Goal: Find contact information: Find contact information

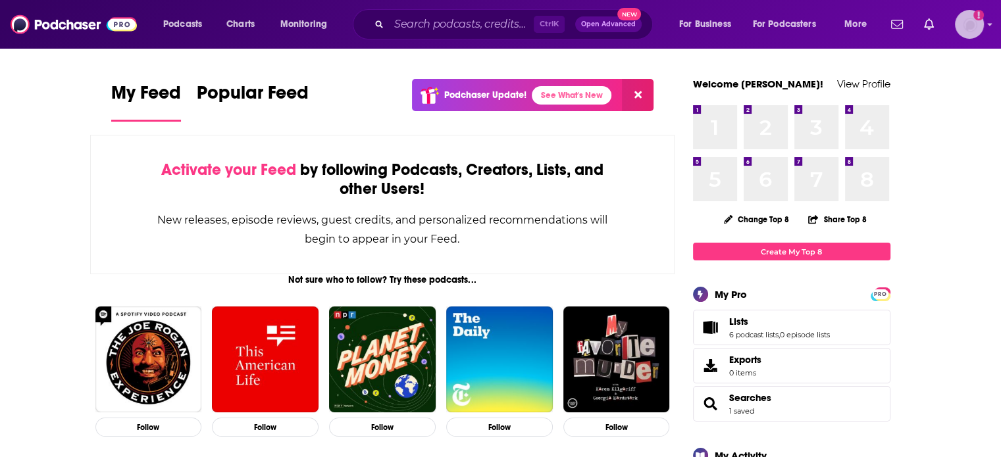
click at [970, 34] on img "Logged in as ColinMcA" at bounding box center [969, 24] width 29 height 29
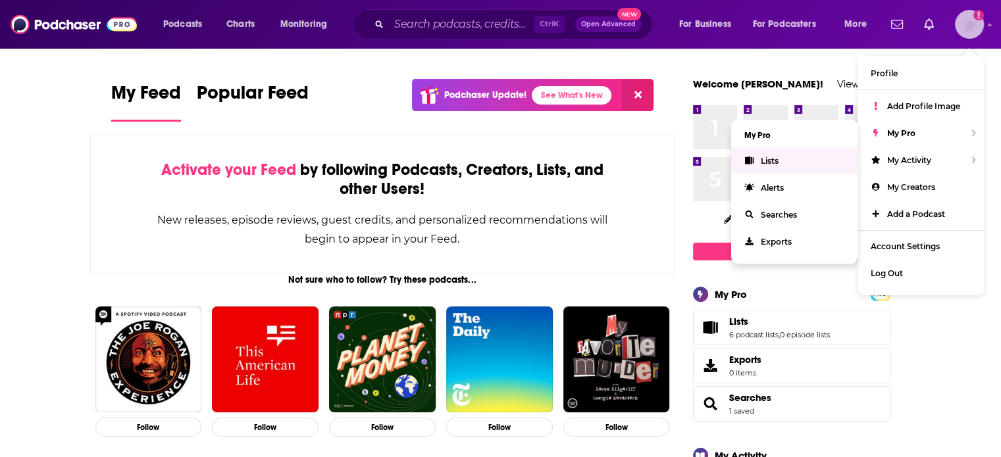
click at [783, 155] on link "Lists" at bounding box center [794, 160] width 126 height 27
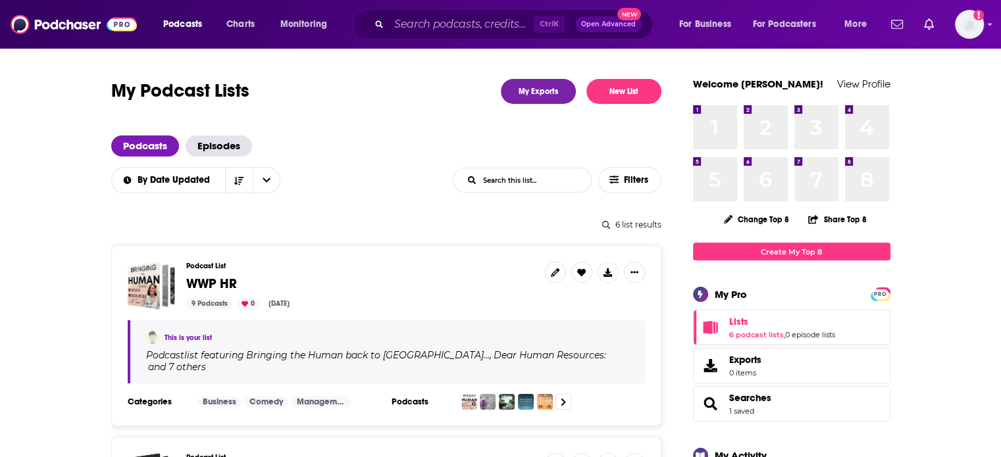
click at [214, 281] on span "WWP HR" at bounding box center [211, 284] width 51 height 16
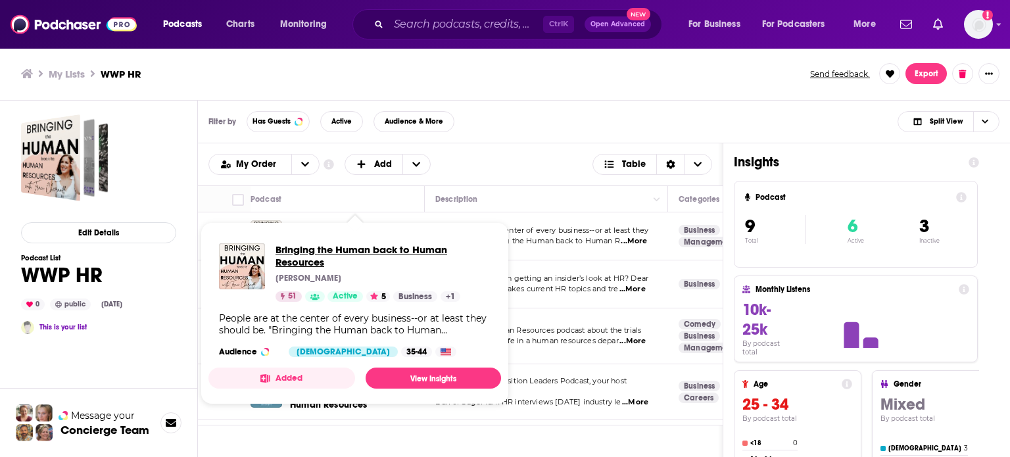
click at [322, 248] on span "Bringing the Human back to Human Resources" at bounding box center [383, 255] width 215 height 25
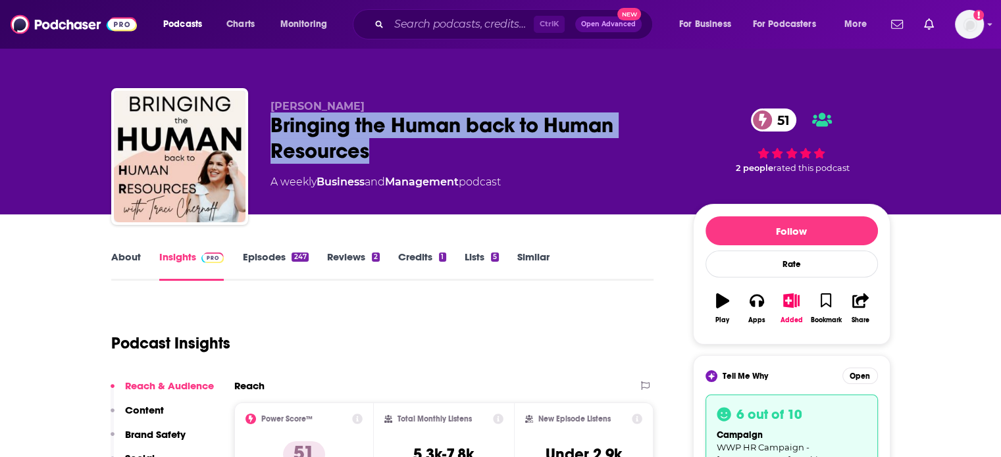
drag, startPoint x: 377, startPoint y: 152, endPoint x: 268, endPoint y: 127, distance: 111.4
click at [268, 127] on div "[PERSON_NAME] Bringing the Human back to Human Resources 51 A weekly Business a…" at bounding box center [500, 159] width 779 height 142
copy h2 "Bringing the Human back to Human Resources"
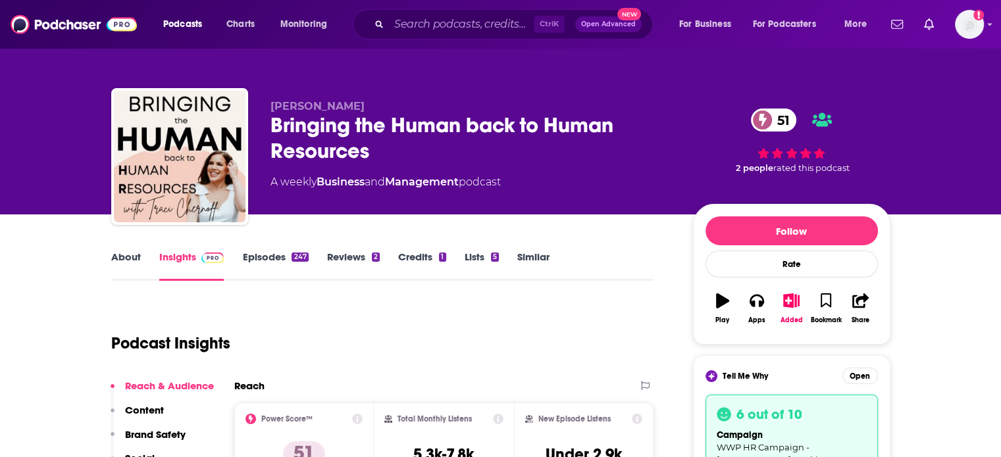
click at [72, 101] on div "[PERSON_NAME] Bringing the Human back to Human Resources 51 A weekly Business a…" at bounding box center [500, 107] width 1001 height 214
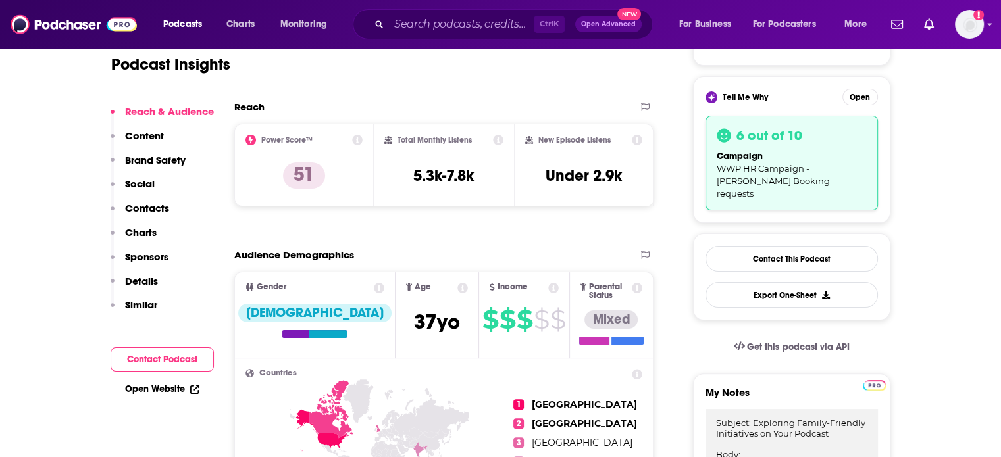
scroll to position [329, 0]
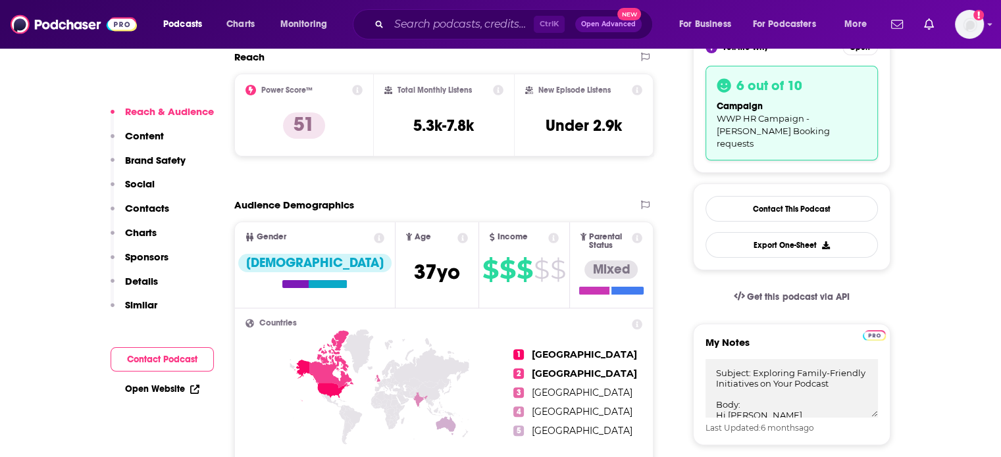
click at [153, 213] on p "Contacts" at bounding box center [147, 208] width 44 height 12
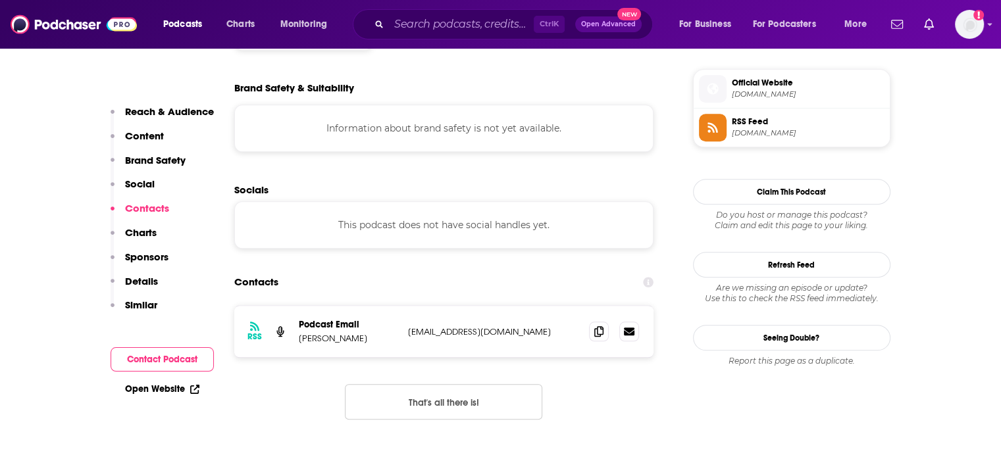
scroll to position [1181, 0]
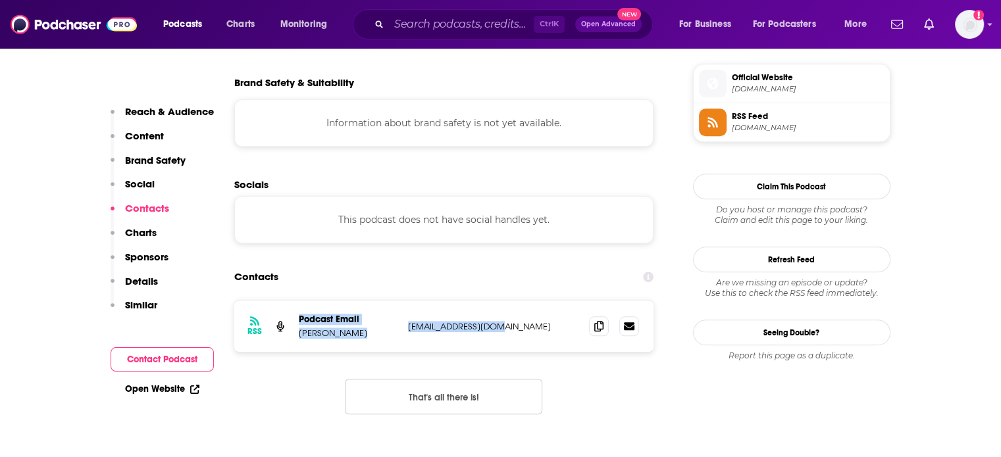
drag, startPoint x: 502, startPoint y: 246, endPoint x: 293, endPoint y: 239, distance: 209.3
click at [293, 301] on div "RSS Podcast Email [PERSON_NAME] [EMAIL_ADDRESS][DOMAIN_NAME] [EMAIL_ADDRESS][DO…" at bounding box center [444, 326] width 420 height 51
copy div "Podcast Email [PERSON_NAME] [EMAIL_ADDRESS][DOMAIN_NAME]"
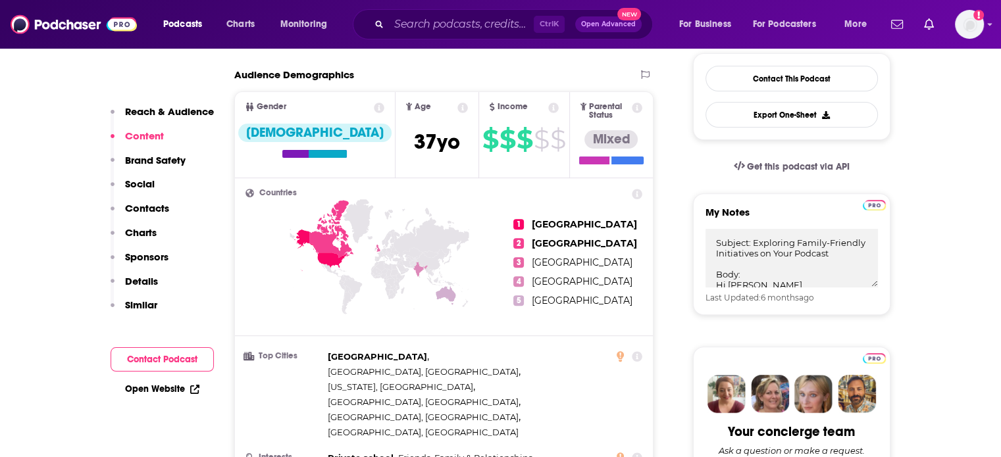
scroll to position [458, 0]
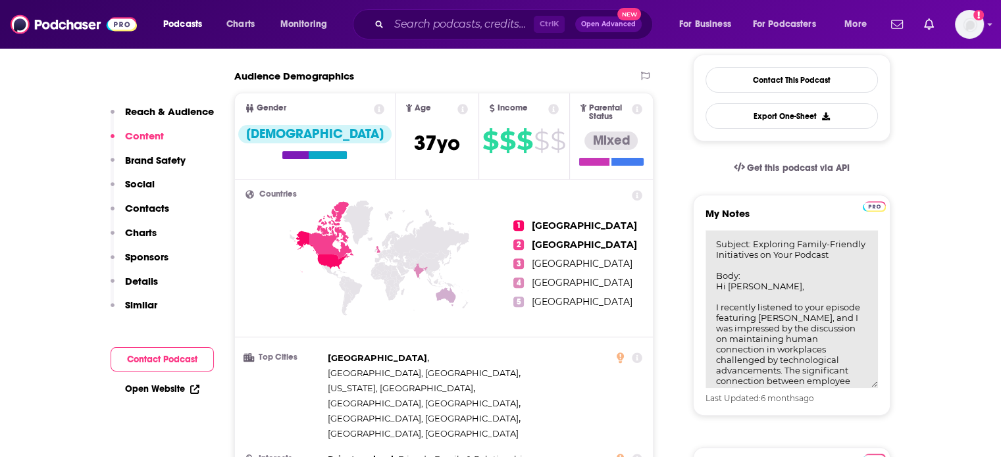
click at [774, 236] on textarea "Subject: Exploring Family-Friendly Initiatives on Your Podcast Body: Hi [PERSON…" at bounding box center [791, 309] width 172 height 158
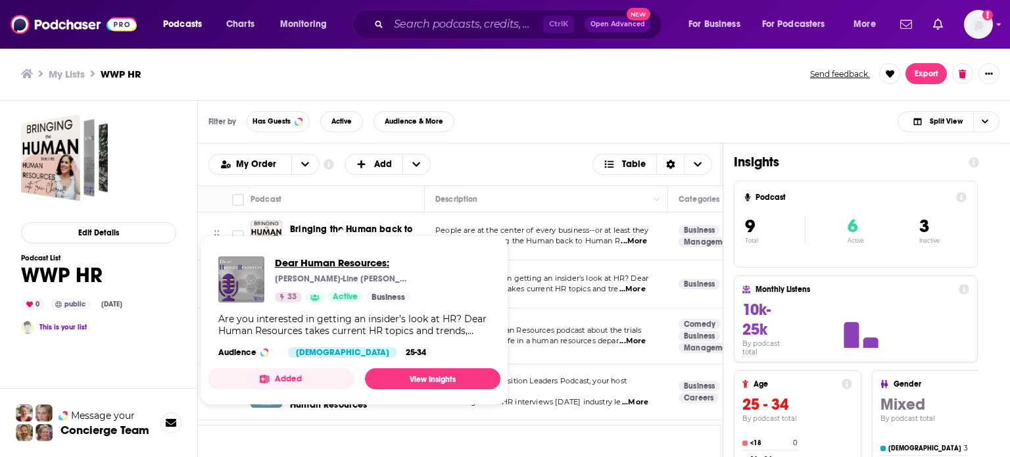
click at [360, 264] on span "Dear Human Resources:" at bounding box center [343, 263] width 136 height 12
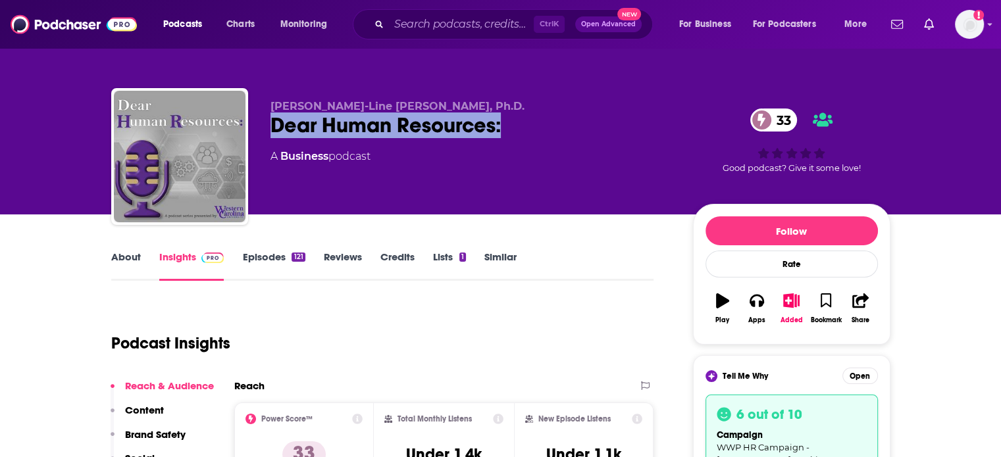
drag, startPoint x: 476, startPoint y: 124, endPoint x: 271, endPoint y: 118, distance: 204.7
click at [271, 118] on div "Dear Human Resources: 33" at bounding box center [470, 125] width 401 height 26
copy h2 "Dear Human Resources:"
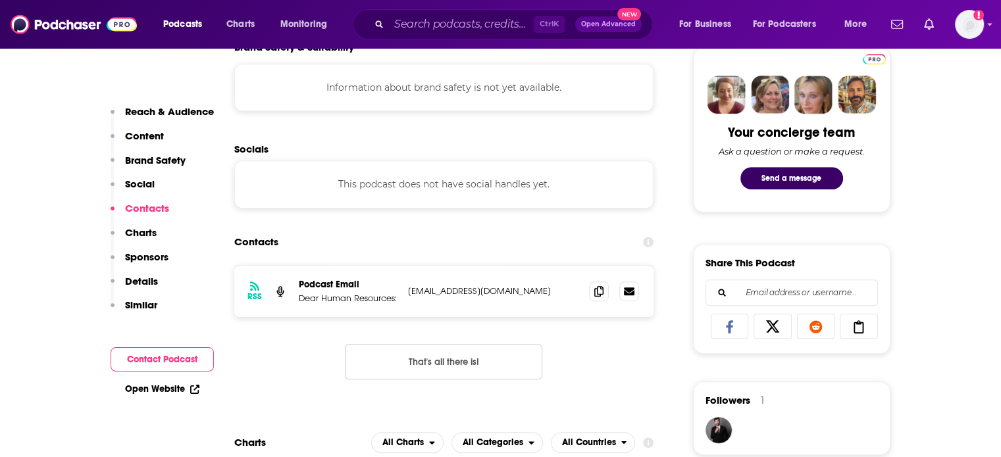
scroll to position [789, 0]
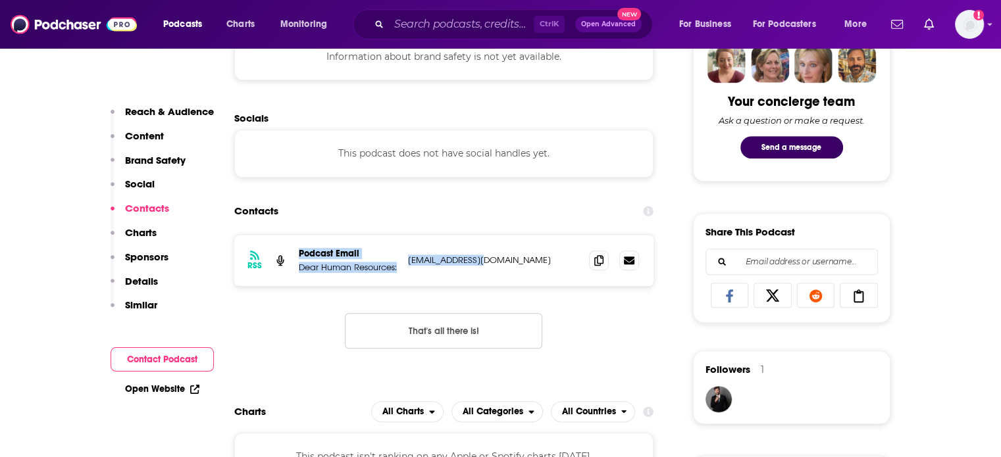
drag, startPoint x: 513, startPoint y: 264, endPoint x: 298, endPoint y: 249, distance: 215.7
click at [0, 0] on div "Podcast Email Dear Human Resources: [EMAIL_ADDRESS][DOMAIN_NAME] [EMAIL_ADDRESS…" at bounding box center [0, 0] width 0 height 0
copy div "Podcast Email Dear Human Resources: [EMAIL_ADDRESS][DOMAIN_NAME]"
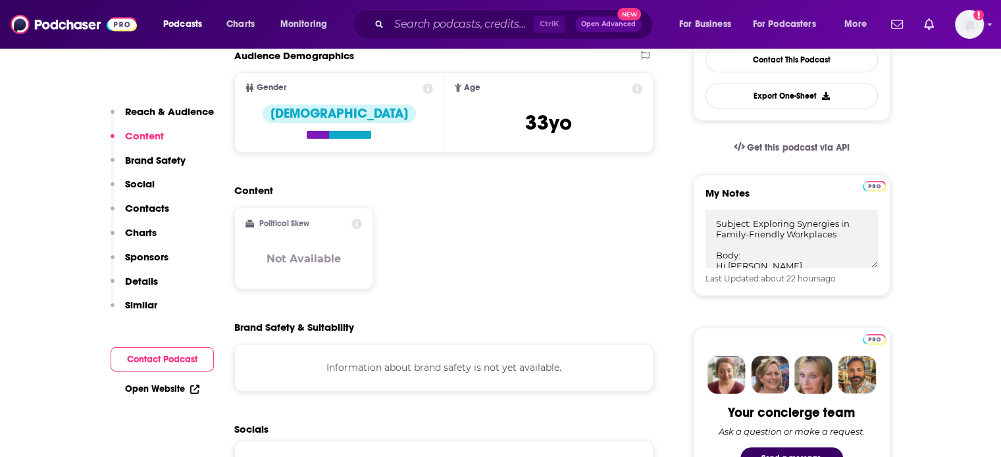
scroll to position [329, 0]
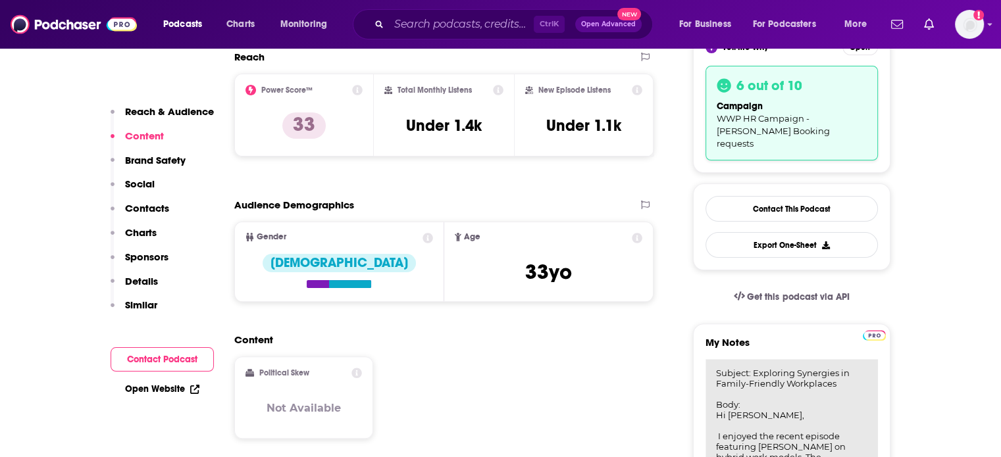
click at [730, 372] on textarea "Subject: Exploring Synergies in Family-Friendly Workplaces Body: Hi [PERSON_NAM…" at bounding box center [791, 438] width 172 height 158
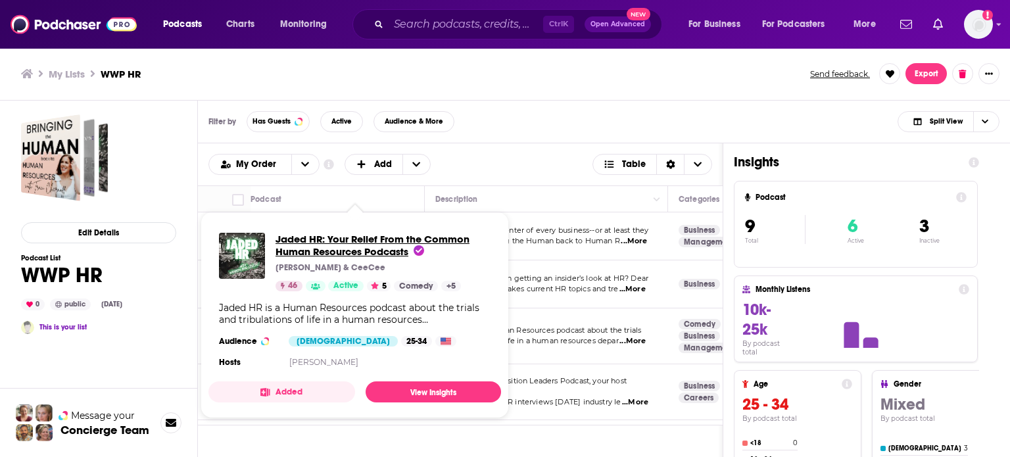
click at [370, 249] on span "Jaded HR: Your Relief From the Common Human Resources Podcasts" at bounding box center [373, 245] width 194 height 25
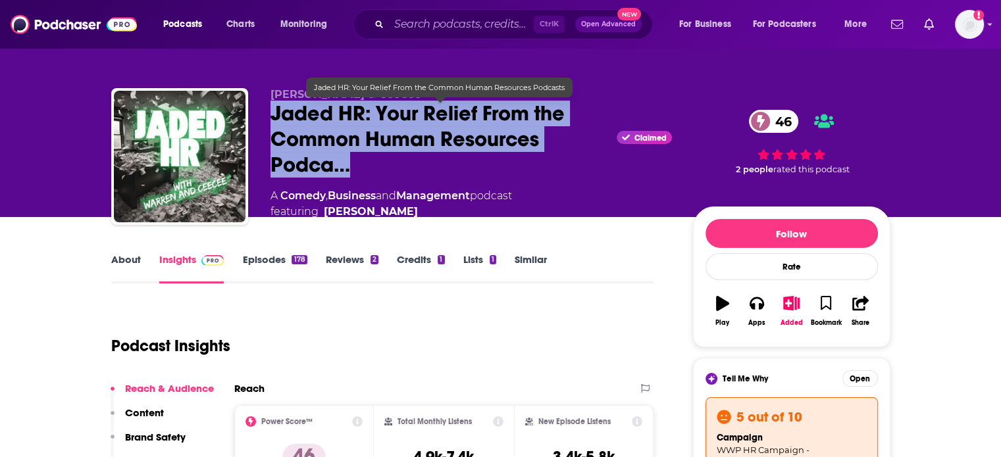
drag, startPoint x: 270, startPoint y: 109, endPoint x: 437, endPoint y: 166, distance: 176.0
click at [437, 166] on span "Jaded HR: Your Relief From the Common Human Resources Podca…" at bounding box center [440, 139] width 341 height 77
copy h2 "Jaded HR: Your Relief From the Common Human Resources Podca…"
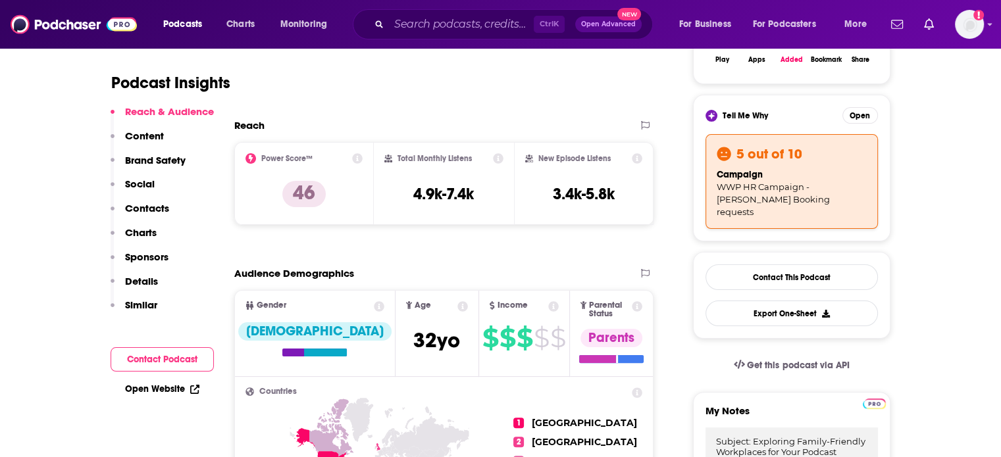
scroll to position [329, 0]
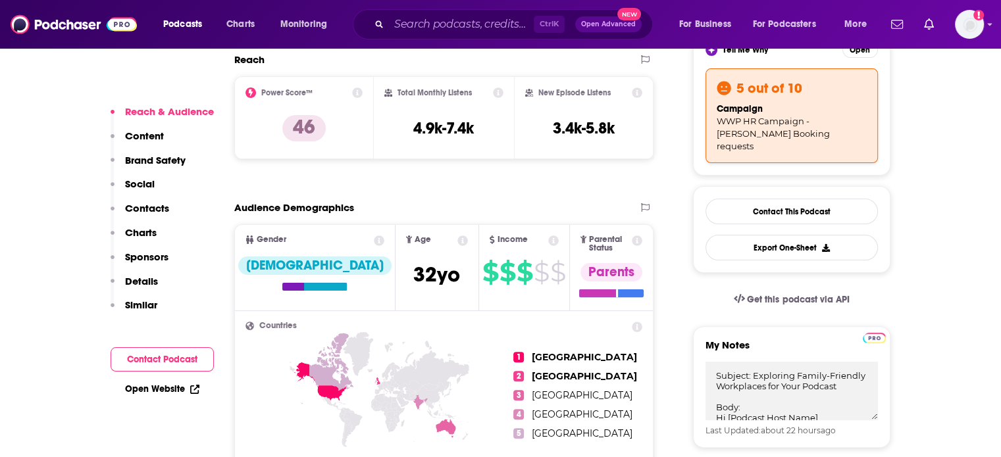
click at [151, 212] on p "Contacts" at bounding box center [147, 208] width 44 height 12
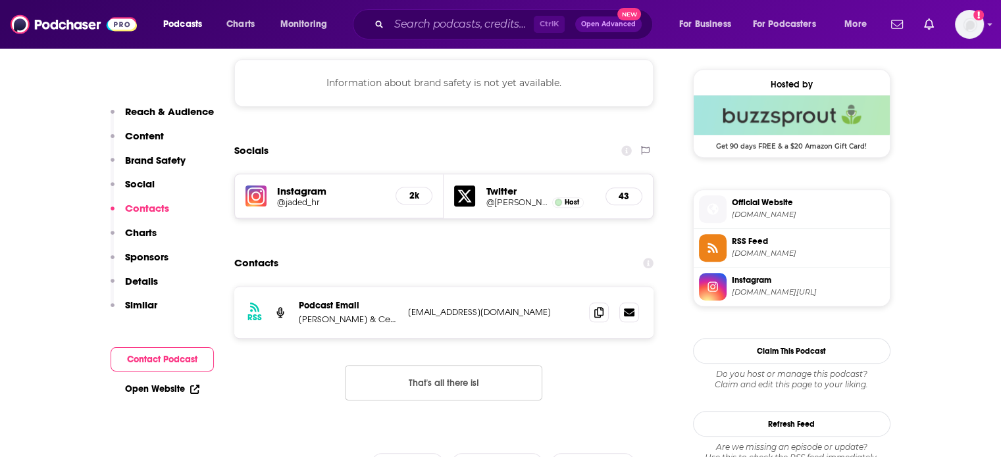
scroll to position [1193, 0]
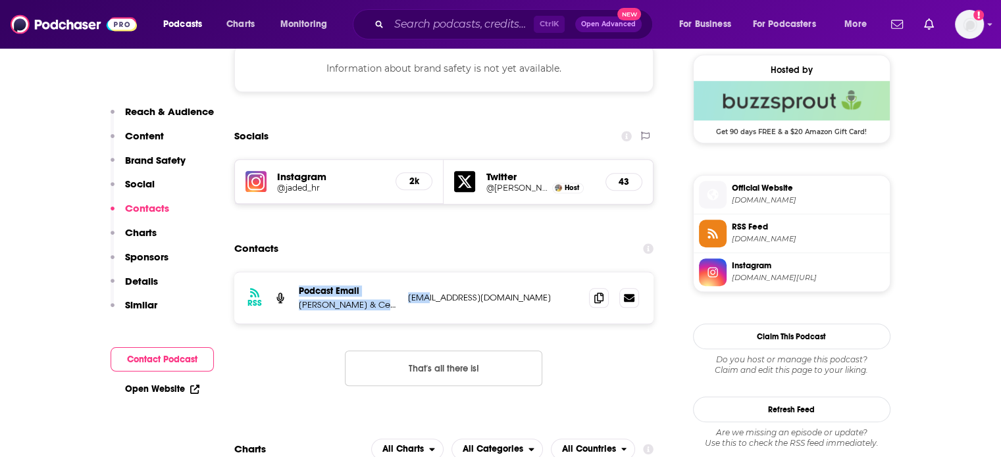
drag, startPoint x: 429, startPoint y: 257, endPoint x: 295, endPoint y: 241, distance: 134.5
click at [295, 272] on div "RSS Podcast Email [PERSON_NAME] & CeeCee [EMAIL_ADDRESS][DOMAIN_NAME] [EMAIL_AD…" at bounding box center [444, 297] width 420 height 51
click at [489, 275] on div "RSS Podcast Email [PERSON_NAME] & CeeCee [EMAIL_ADDRESS][DOMAIN_NAME] [EMAIL_AD…" at bounding box center [444, 340] width 420 height 136
drag, startPoint x: 508, startPoint y: 248, endPoint x: 294, endPoint y: 239, distance: 214.0
click at [294, 272] on div "RSS Podcast Email [PERSON_NAME] & CeeCee [EMAIL_ADDRESS][DOMAIN_NAME] [EMAIL_AD…" at bounding box center [444, 297] width 420 height 51
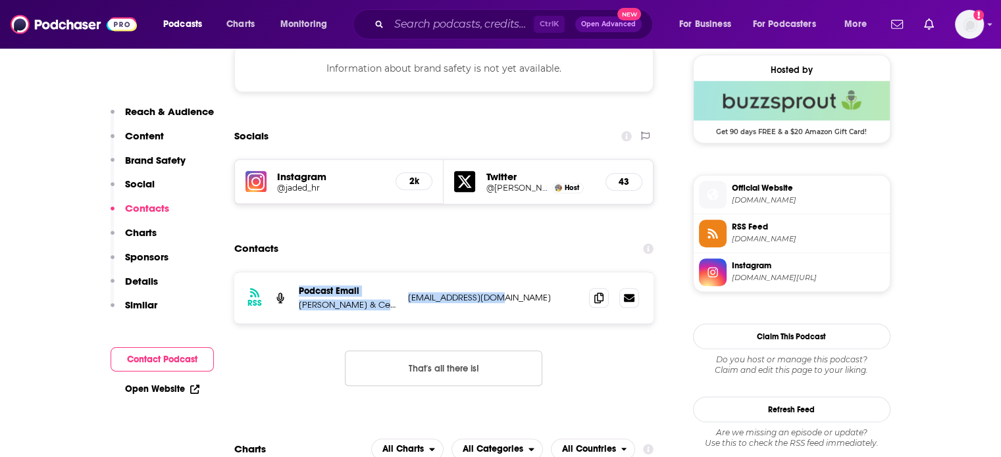
copy div "Podcast Email [PERSON_NAME] & CeeCee [EMAIL_ADDRESS][DOMAIN_NAME]"
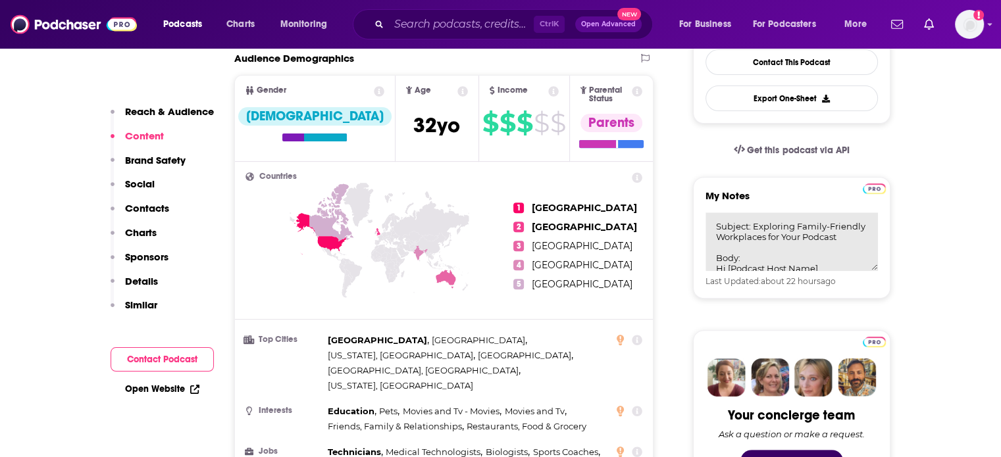
scroll to position [470, 0]
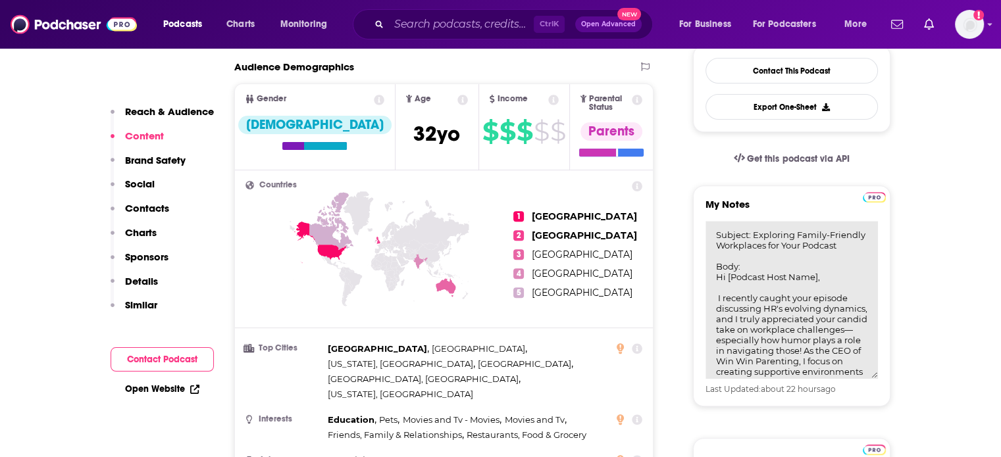
click at [756, 234] on textarea "Subject: Exploring Family-Friendly Workplaces for Your Podcast Body: Hi [Podcas…" at bounding box center [791, 300] width 172 height 158
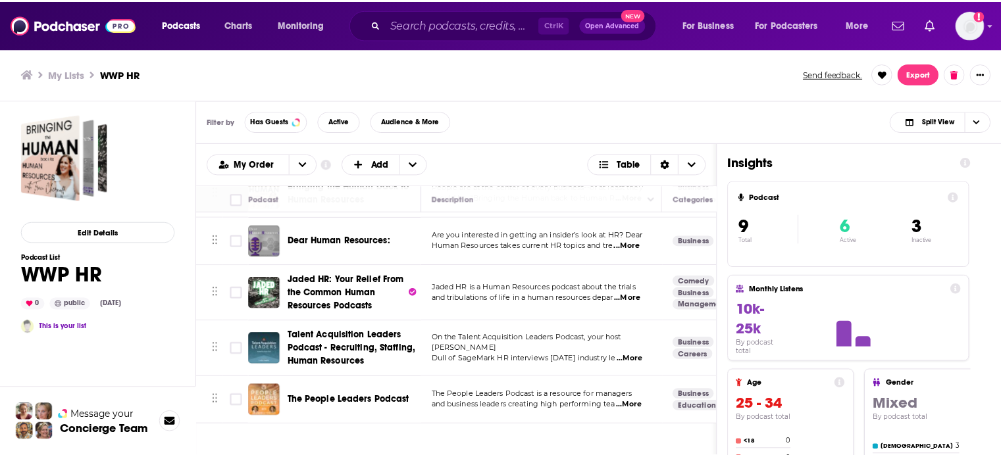
scroll to position [66, 0]
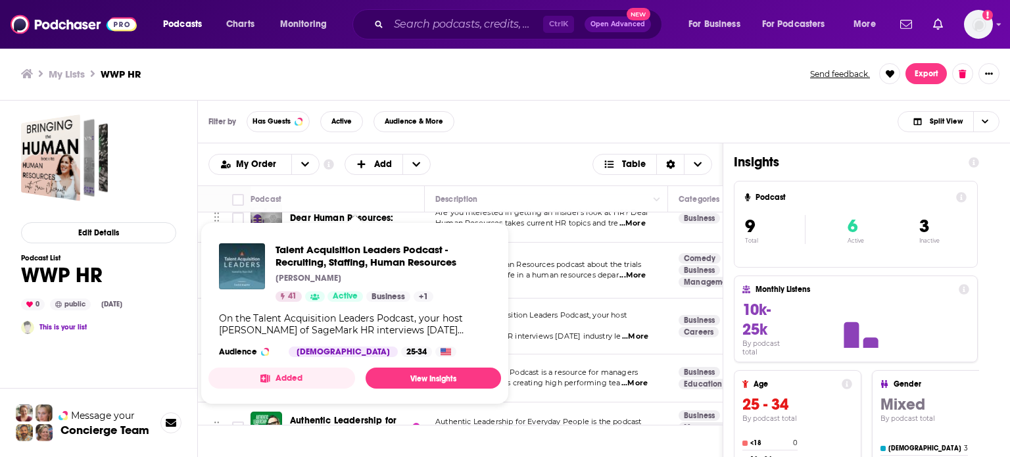
click at [341, 326] on div "Podcasts Charts Monitoring Ctrl K Open Advanced New For Business For Podcasters…" at bounding box center [505, 228] width 1010 height 457
click at [374, 256] on span "Talent Acquisition Leaders Podcast - Recruiting, Staffing, Human Resources" at bounding box center [383, 255] width 215 height 25
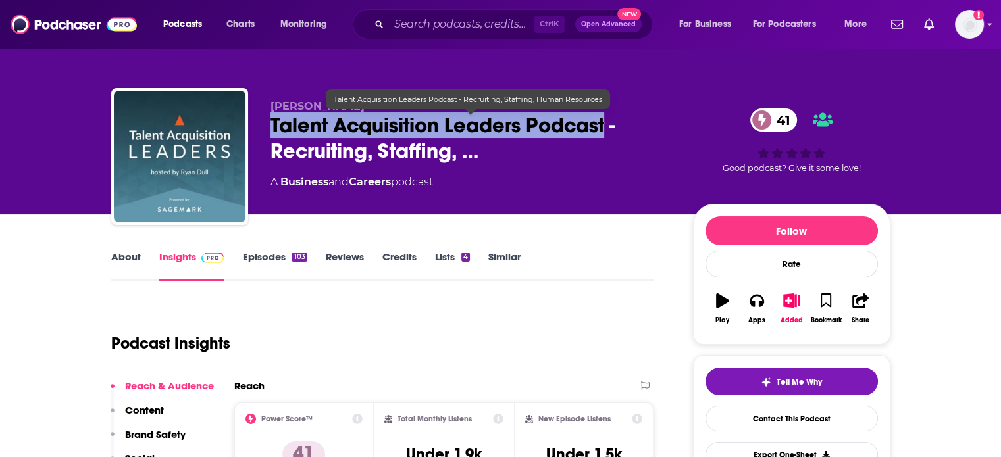
drag, startPoint x: 269, startPoint y: 127, endPoint x: 605, endPoint y: 129, distance: 336.2
click at [605, 129] on div "[PERSON_NAME] Talent Acquisition Leaders Podcast - Recruiting, Staffing, … 41 A…" at bounding box center [500, 159] width 779 height 142
copy h2 "Talent Acquisition Leaders Podcast"
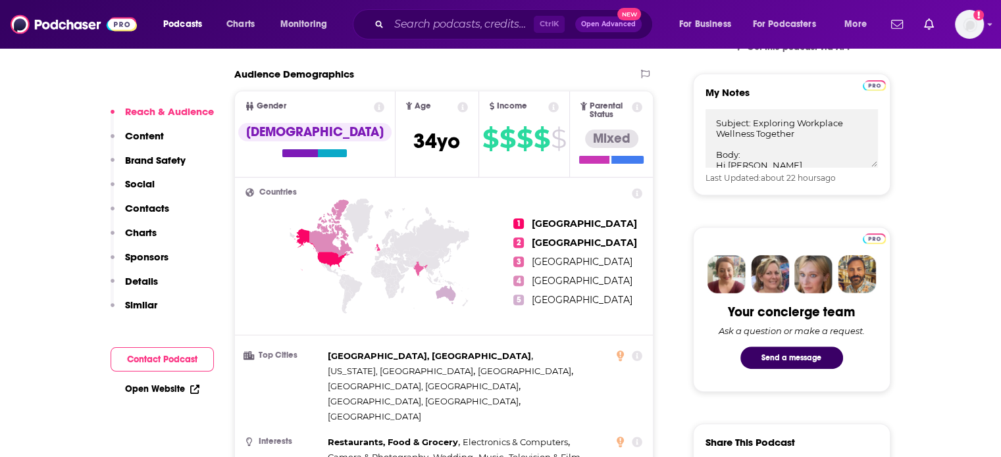
scroll to position [460, 0]
click at [153, 210] on p "Contacts" at bounding box center [147, 208] width 44 height 12
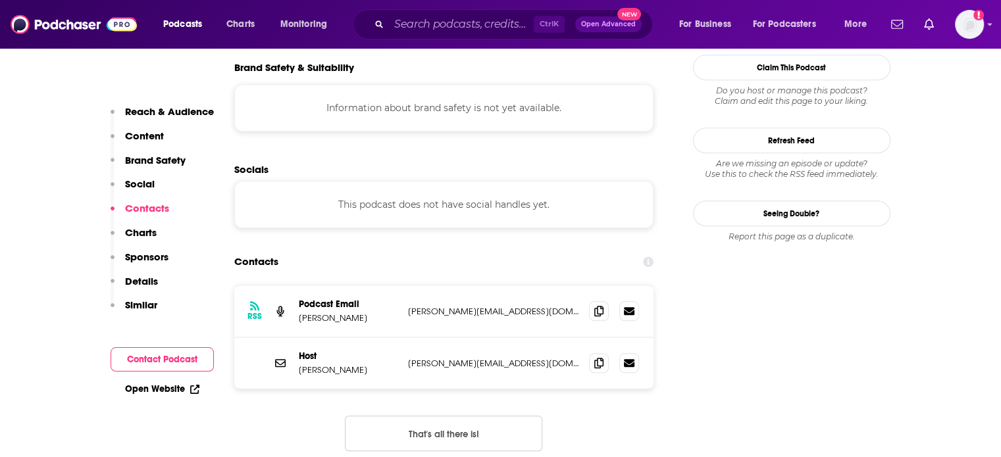
scroll to position [1181, 0]
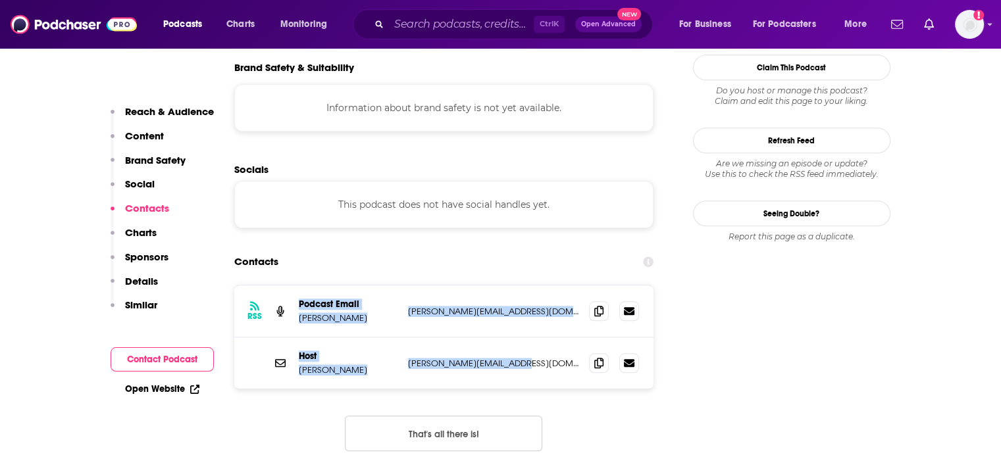
drag, startPoint x: 549, startPoint y: 301, endPoint x: 297, endPoint y: 241, distance: 259.0
click at [297, 285] on div "RSS Podcast Email [PERSON_NAME] [PERSON_NAME][EMAIL_ADDRESS][DOMAIN_NAME] [EMAI…" at bounding box center [444, 336] width 420 height 103
copy div "Podcast Email [PERSON_NAME] [PERSON_NAME][EMAIL_ADDRESS][DOMAIN_NAME] [EMAIL_AD…"
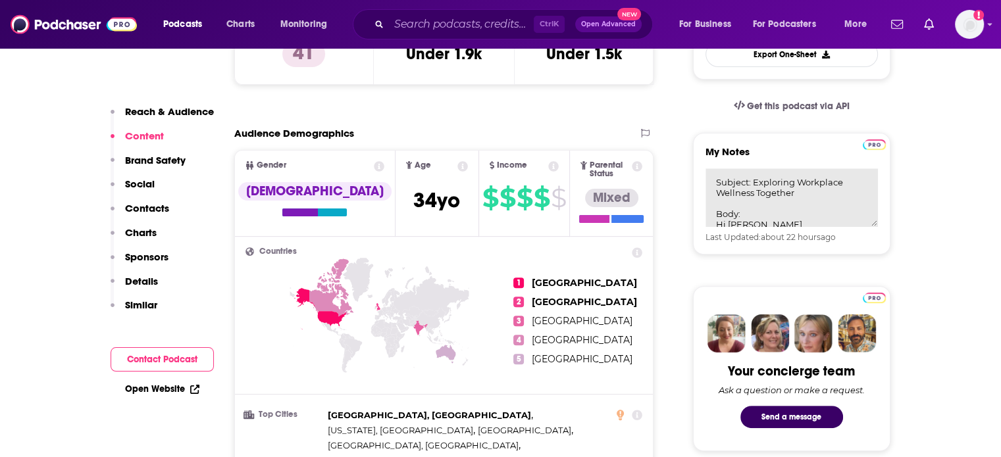
scroll to position [392, 0]
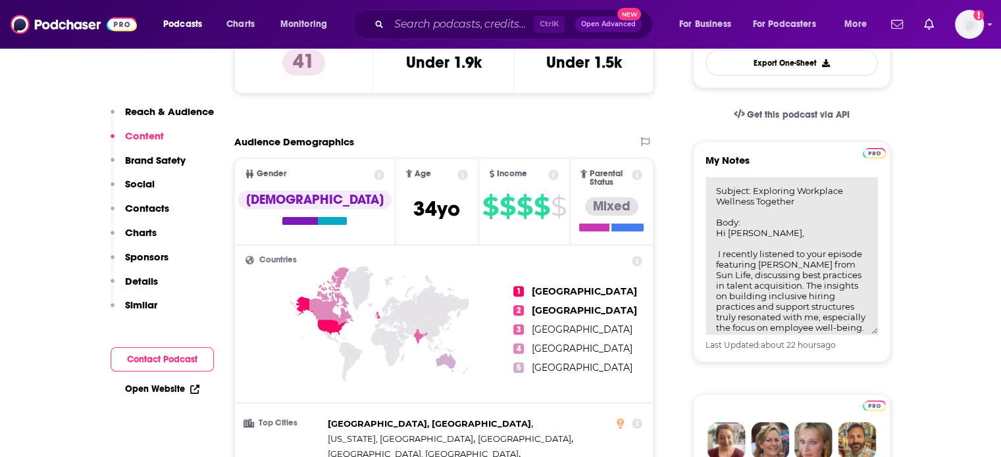
click at [746, 210] on textarea "Subject: Exploring Workplace Wellness Together Body: Hi [PERSON_NAME], I recent…" at bounding box center [791, 256] width 172 height 158
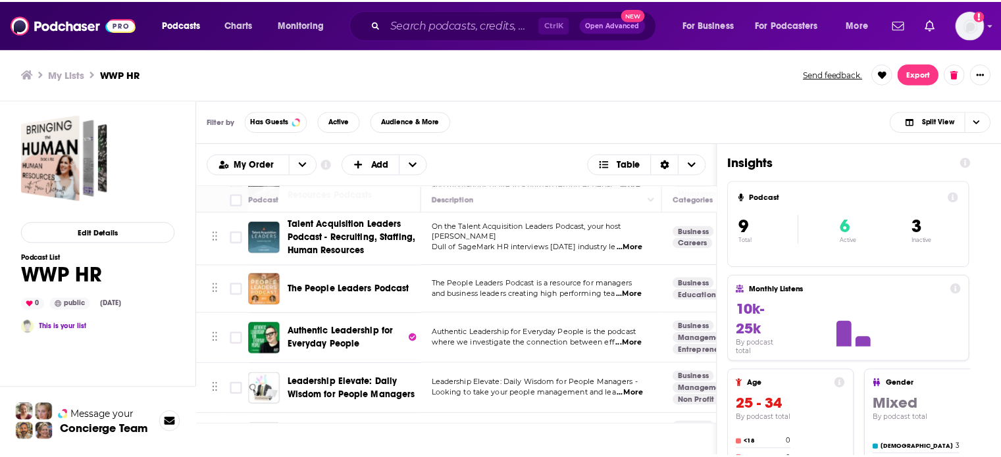
scroll to position [132, 0]
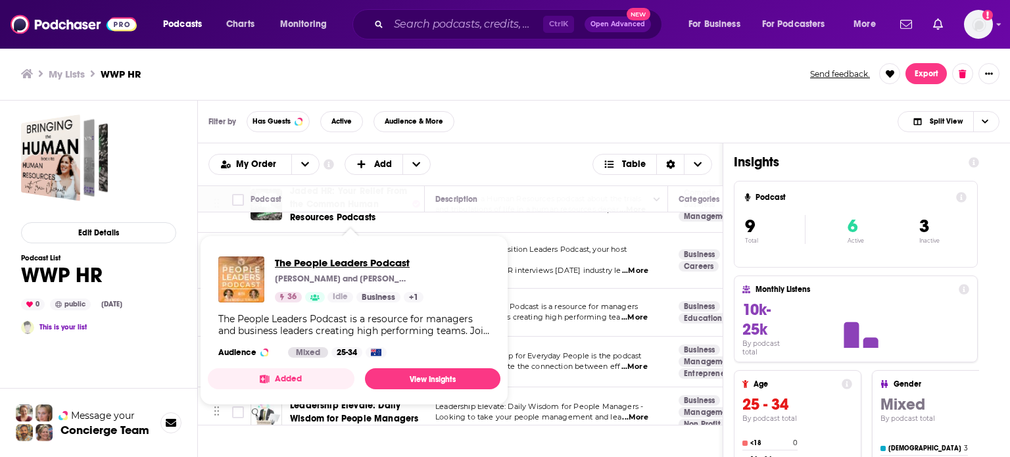
click at [380, 265] on span "The People Leaders Podcast" at bounding box center [349, 263] width 149 height 12
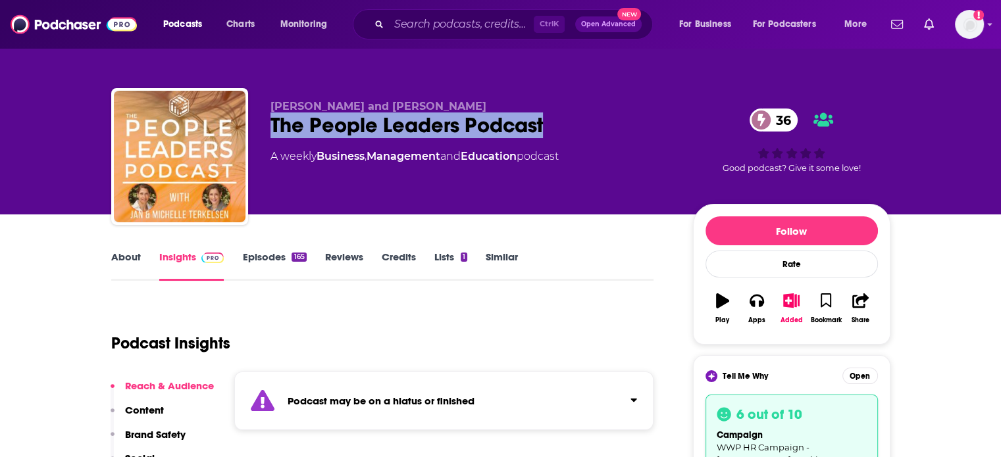
drag, startPoint x: 550, startPoint y: 120, endPoint x: 264, endPoint y: 126, distance: 286.2
click at [264, 126] on div "Jan and [PERSON_NAME] The People Leaders Podcast 36 A weekly Business , Managem…" at bounding box center [500, 159] width 779 height 142
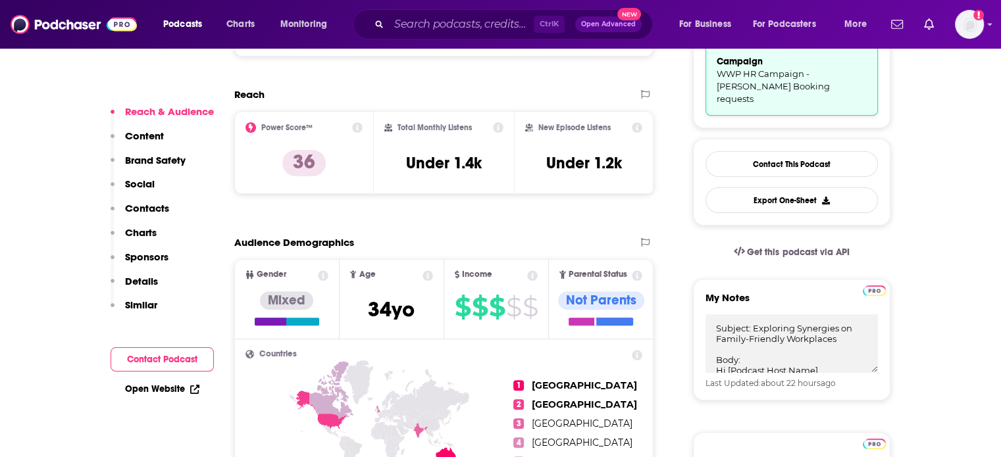
scroll to position [395, 0]
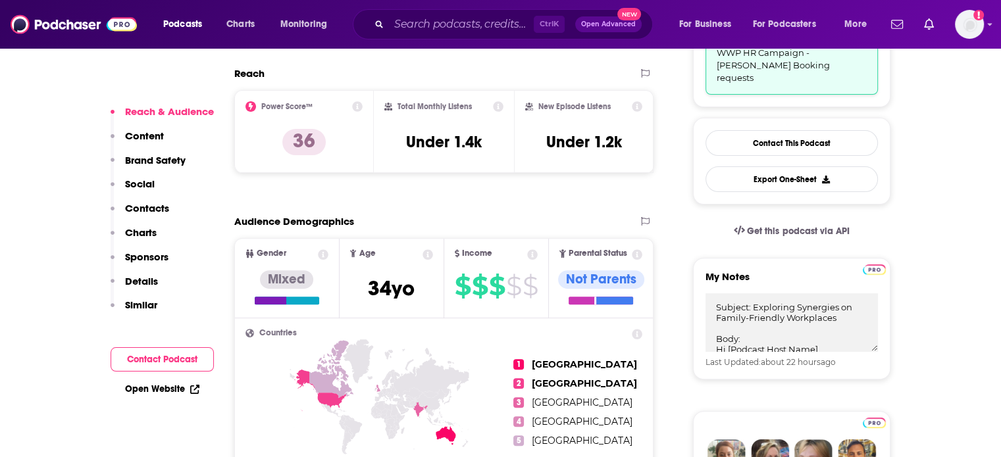
click at [146, 211] on p "Contacts" at bounding box center [147, 208] width 44 height 12
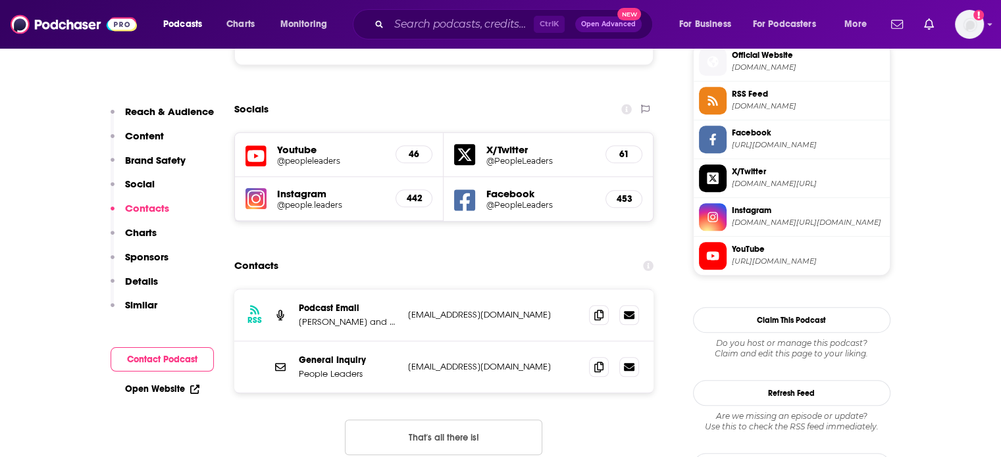
scroll to position [1334, 0]
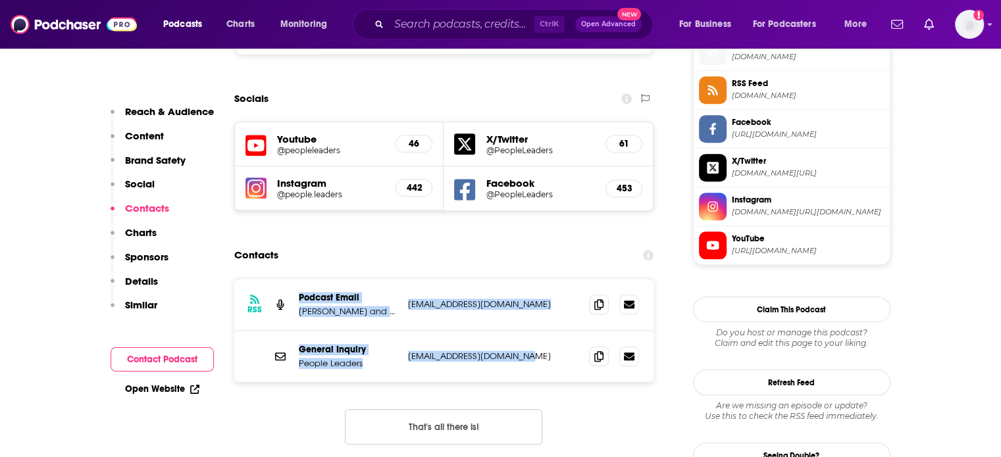
drag, startPoint x: 543, startPoint y: 304, endPoint x: 286, endPoint y: 247, distance: 262.9
click at [286, 279] on div "RSS Podcast Email Jan and [PERSON_NAME] [EMAIL_ADDRESS][DOMAIN_NAME] [EMAIL_ADD…" at bounding box center [444, 330] width 420 height 103
copy div "Podcast Email Jan and [PERSON_NAME] [EMAIL_ADDRESS][DOMAIN_NAME] [EMAIL_ADDRESS…"
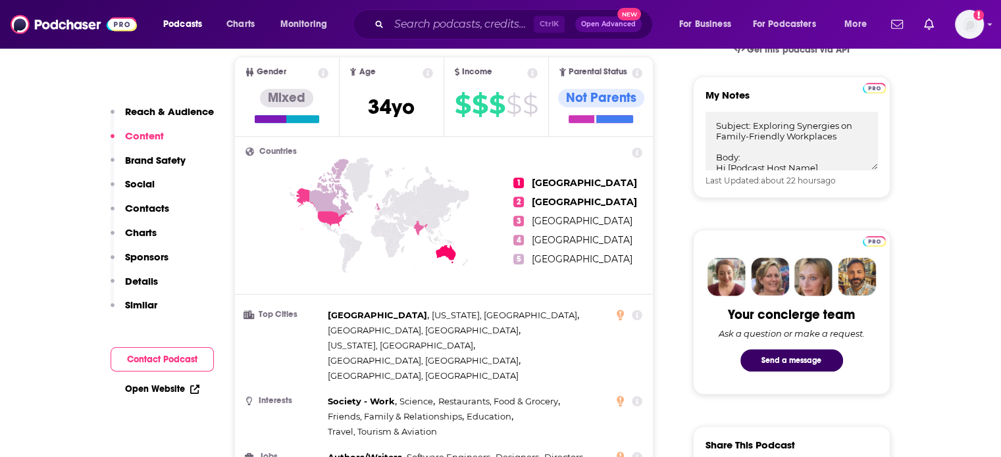
scroll to position [479, 0]
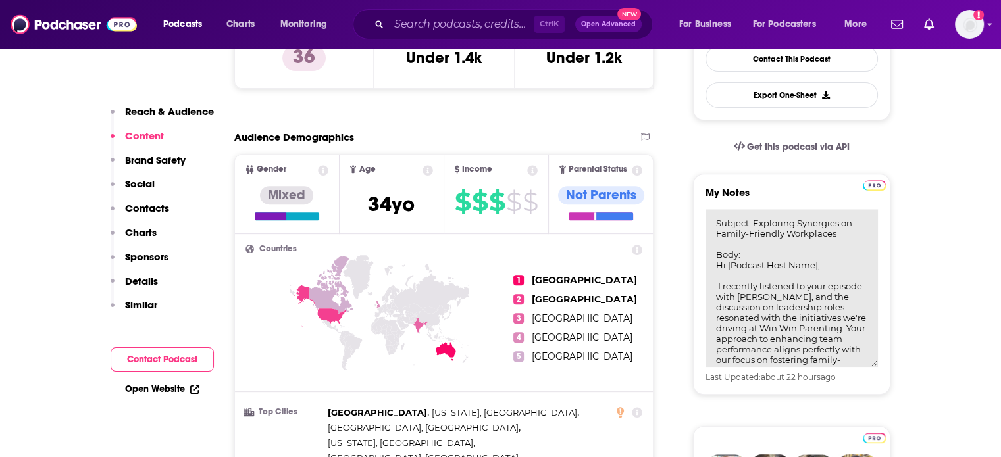
click at [774, 209] on textarea "Subject: Exploring Synergies on Family-Friendly Workplaces Body: Hi [Podcast Ho…" at bounding box center [791, 288] width 172 height 158
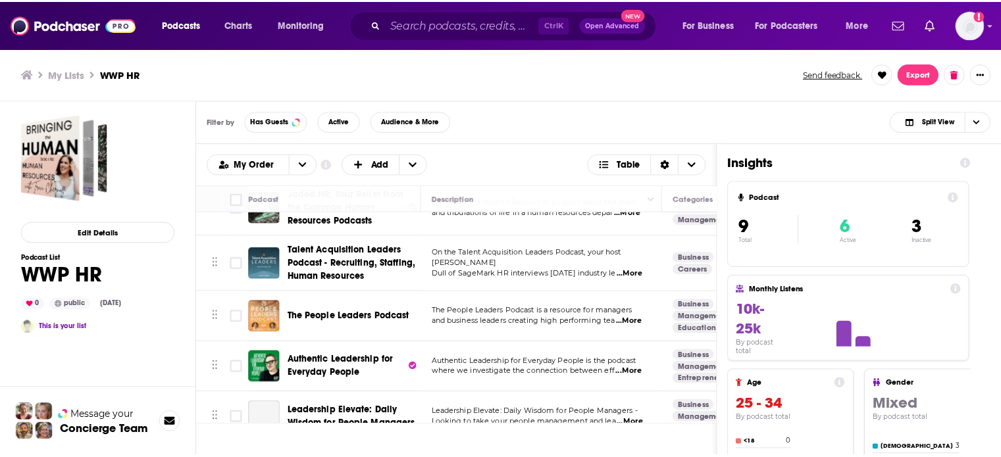
scroll to position [132, 0]
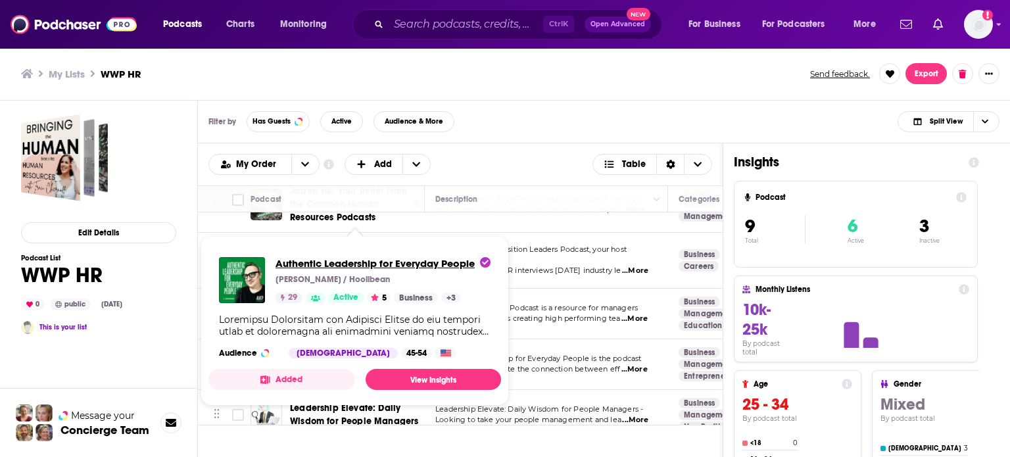
click at [382, 265] on span "Authentic Leadership for Everyday People" at bounding box center [383, 263] width 215 height 12
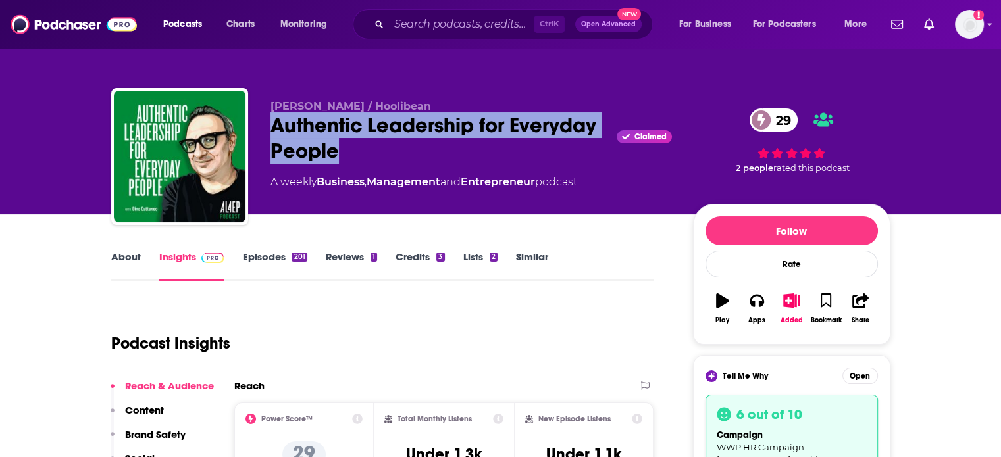
drag, startPoint x: 376, startPoint y: 159, endPoint x: 271, endPoint y: 128, distance: 108.9
click at [271, 128] on div "Authentic Leadership for Everyday People Claimed 29" at bounding box center [470, 137] width 401 height 51
copy h2 "Authentic Leadership for Everyday People"
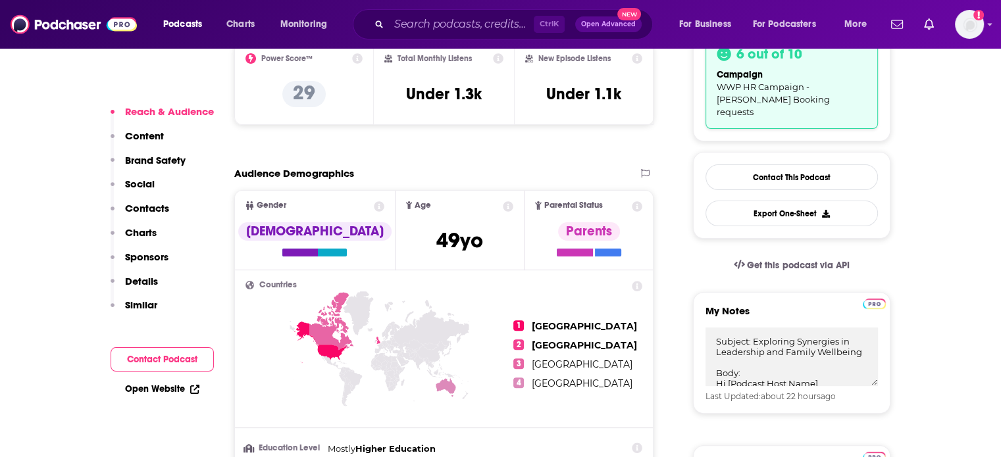
scroll to position [395, 0]
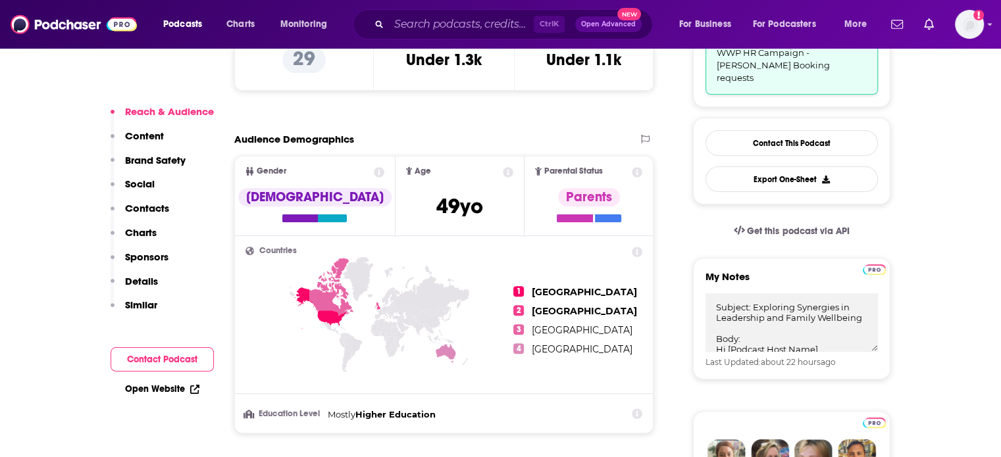
click at [155, 208] on p "Contacts" at bounding box center [147, 208] width 44 height 12
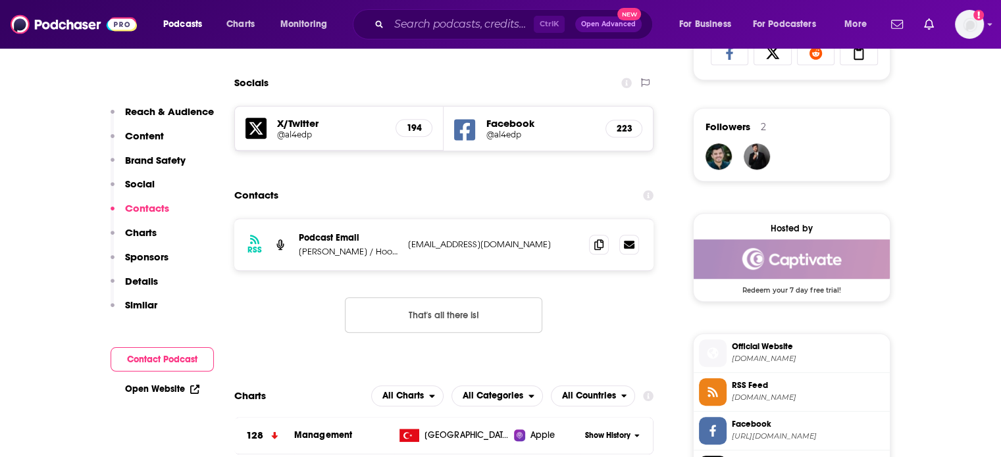
scroll to position [1033, 0]
drag, startPoint x: 507, startPoint y: 244, endPoint x: 282, endPoint y: 248, distance: 225.0
click at [282, 248] on div "RSS Podcast Email [PERSON_NAME] / Hoolibean [EMAIL_ADDRESS][DOMAIN_NAME] [EMAIL…" at bounding box center [444, 243] width 420 height 51
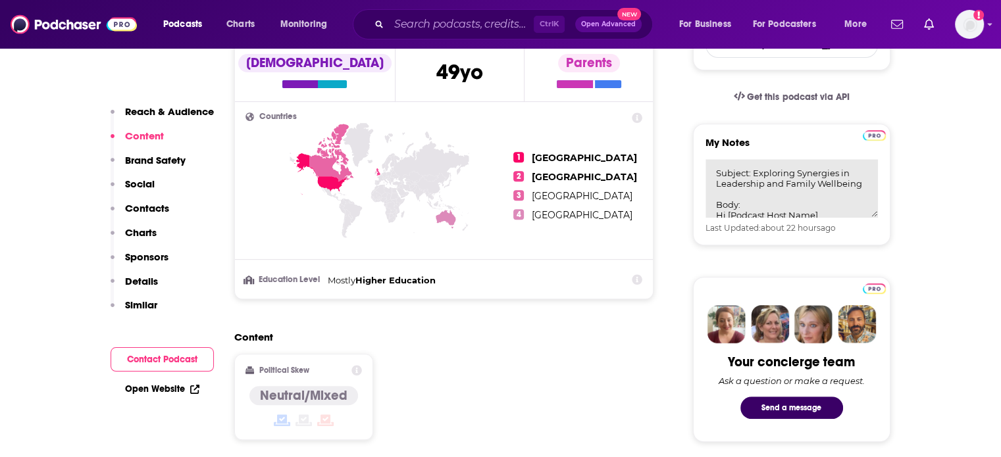
scroll to position [507, 0]
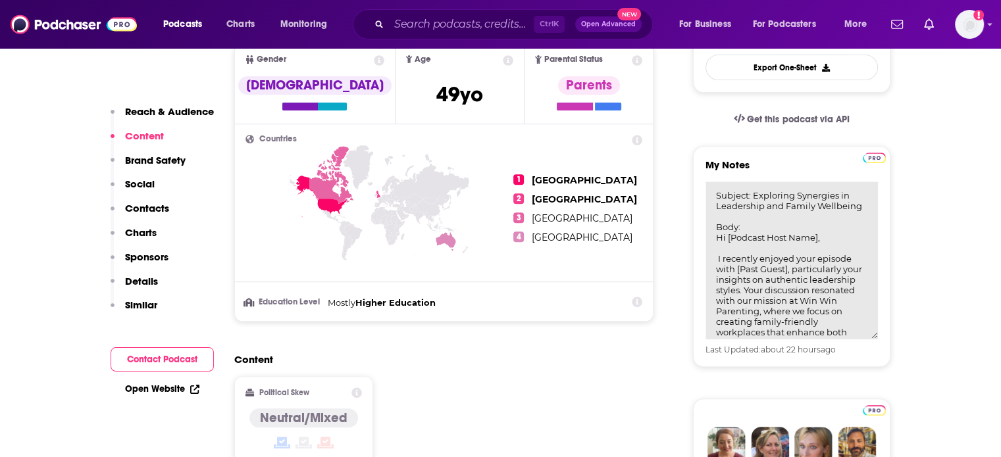
click at [753, 199] on textarea "Subject: Exploring Synergies in Leadership and Family Wellbeing Body: Hi [Podca…" at bounding box center [791, 261] width 172 height 158
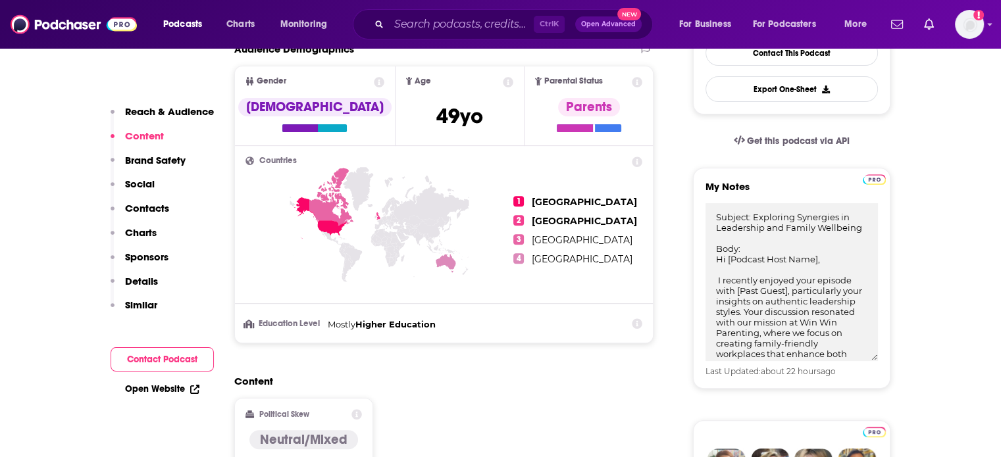
scroll to position [309, 0]
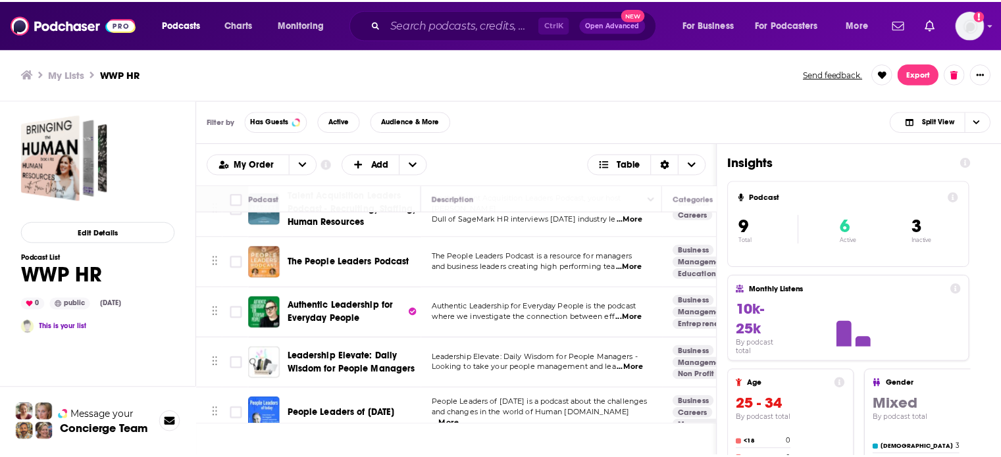
scroll to position [197, 0]
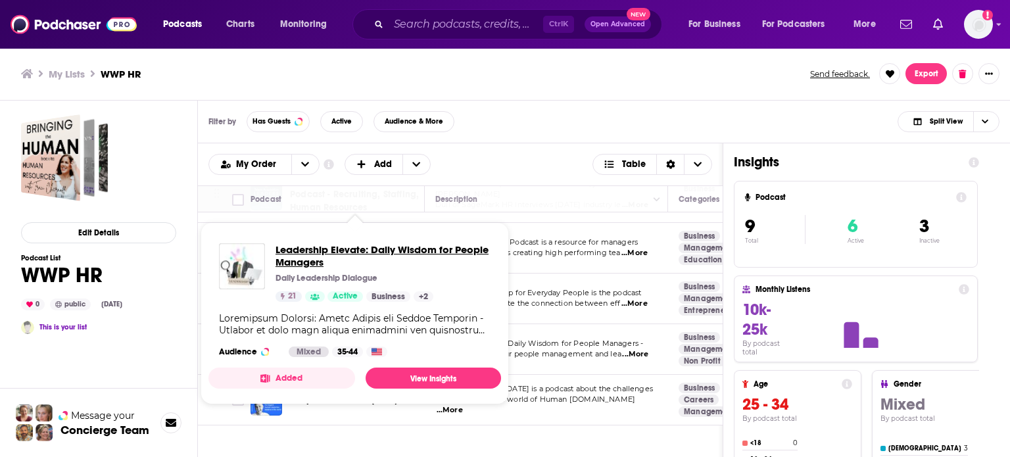
click at [395, 253] on span "Leadership Elevate: Daily Wisdom for People Managers" at bounding box center [383, 255] width 215 height 25
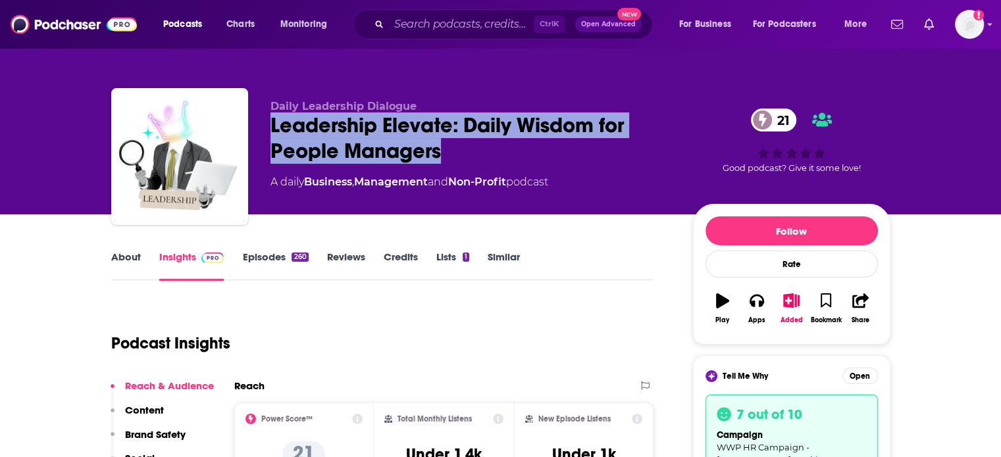
drag, startPoint x: 453, startPoint y: 157, endPoint x: 270, endPoint y: 122, distance: 185.6
click at [270, 122] on div "Leadership Elevate: Daily Wisdom for People Managers 21" at bounding box center [470, 137] width 401 height 51
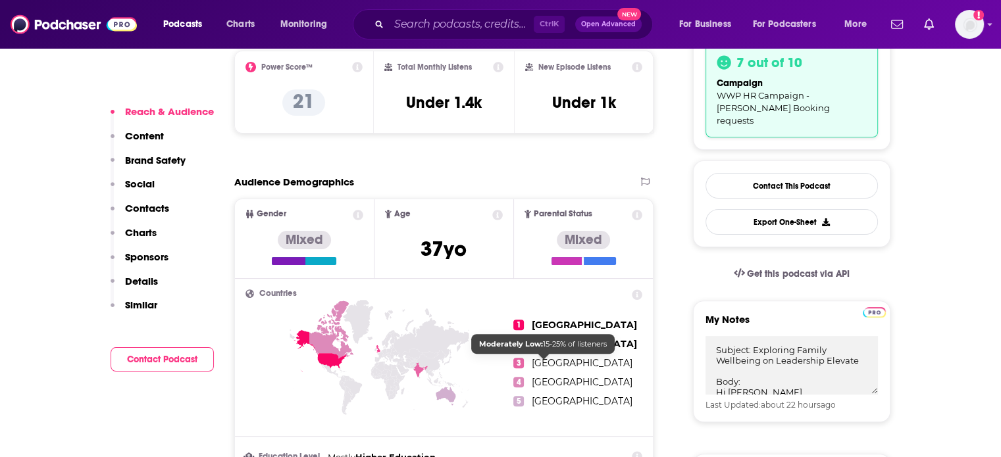
scroll to position [395, 0]
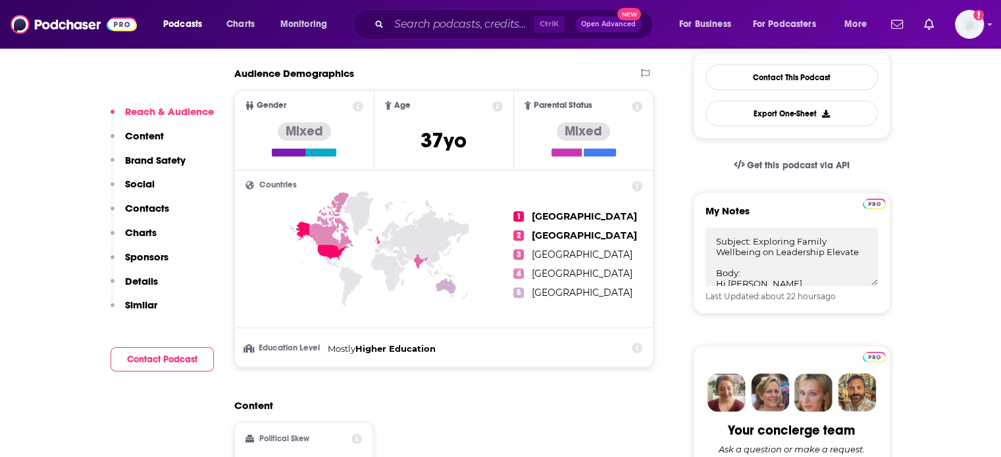
click at [154, 209] on p "Contacts" at bounding box center [147, 208] width 44 height 12
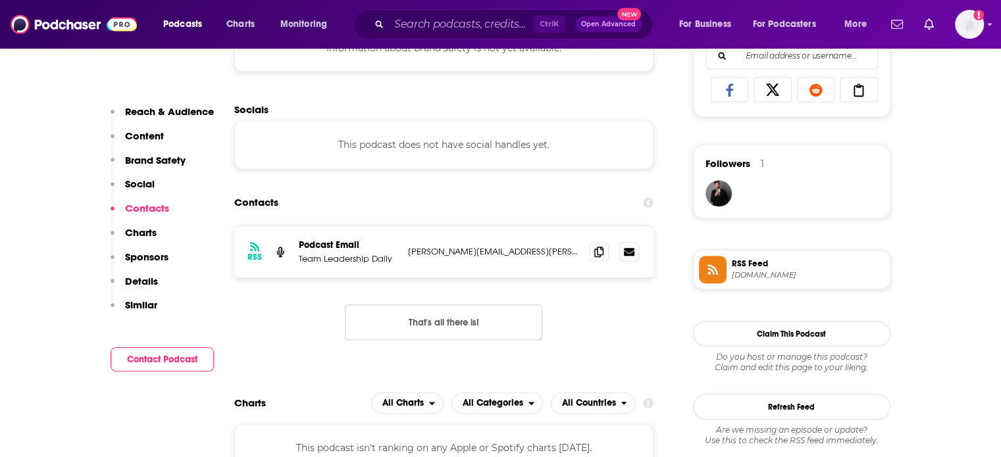
scroll to position [1003, 0]
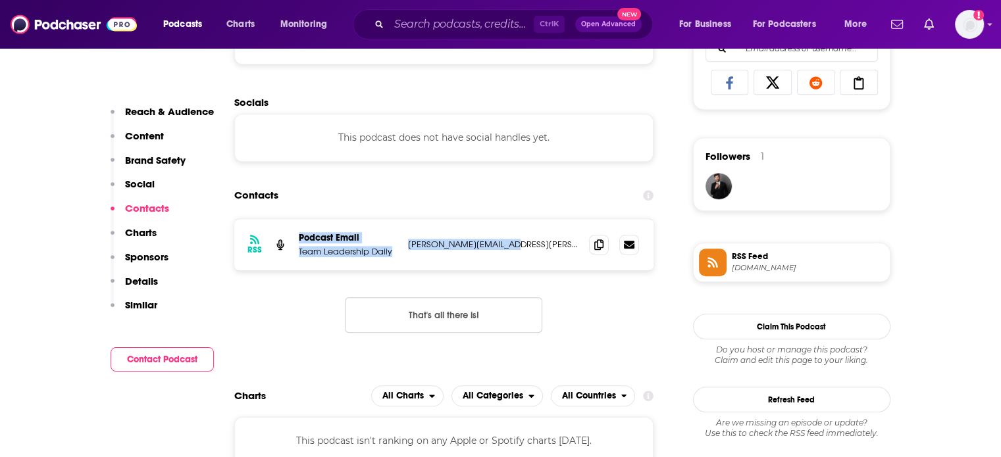
drag, startPoint x: 528, startPoint y: 244, endPoint x: 286, endPoint y: 250, distance: 242.2
click at [286, 250] on div "RSS Podcast Email Team Leadership Daily [PERSON_NAME][EMAIL_ADDRESS][PERSON_NAM…" at bounding box center [444, 244] width 420 height 51
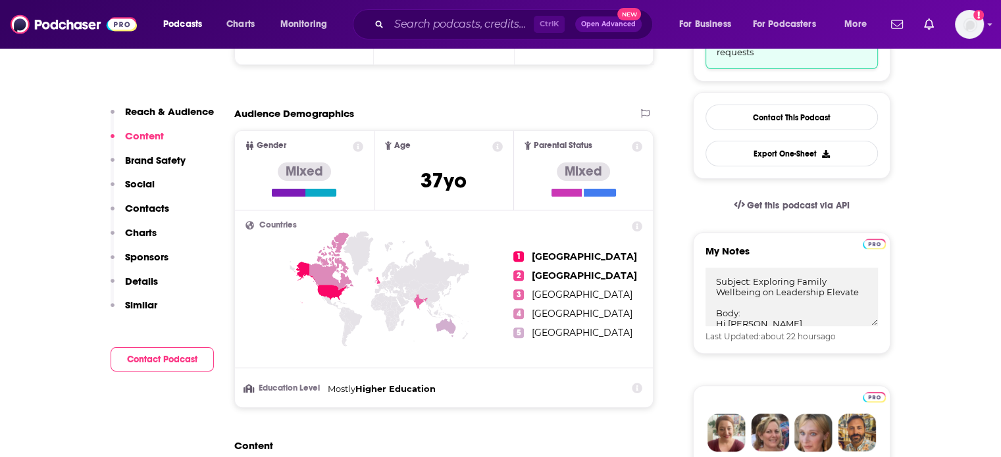
scroll to position [410, 0]
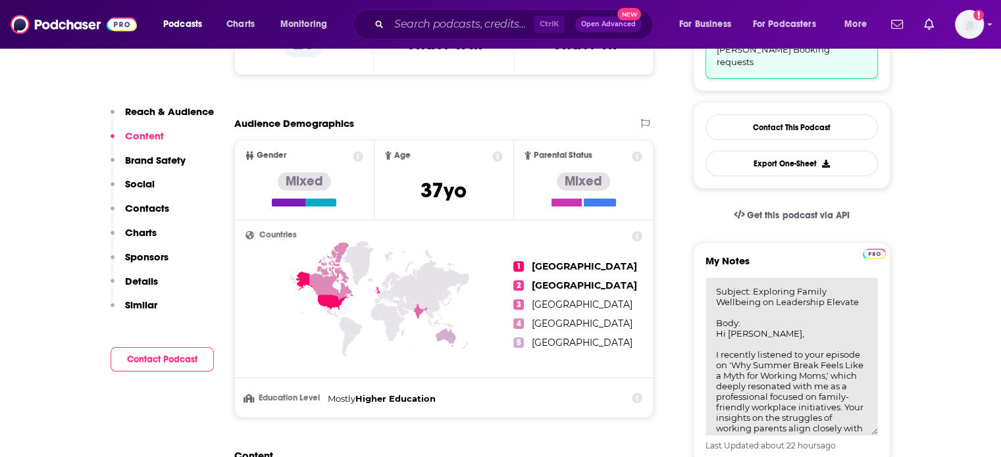
click at [747, 281] on textarea "Subject: Exploring Family Wellbeing on Leadership Elevate Body: Hi [PERSON_NAME…" at bounding box center [791, 357] width 172 height 158
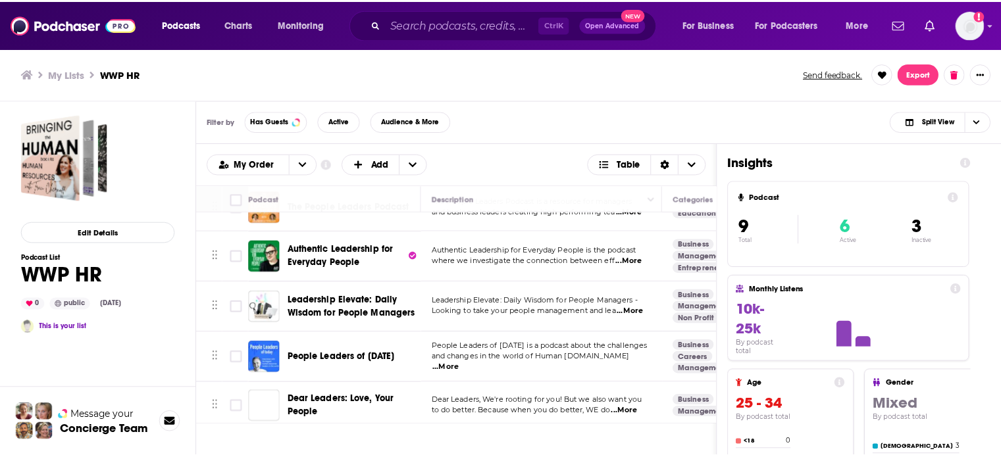
scroll to position [251, 0]
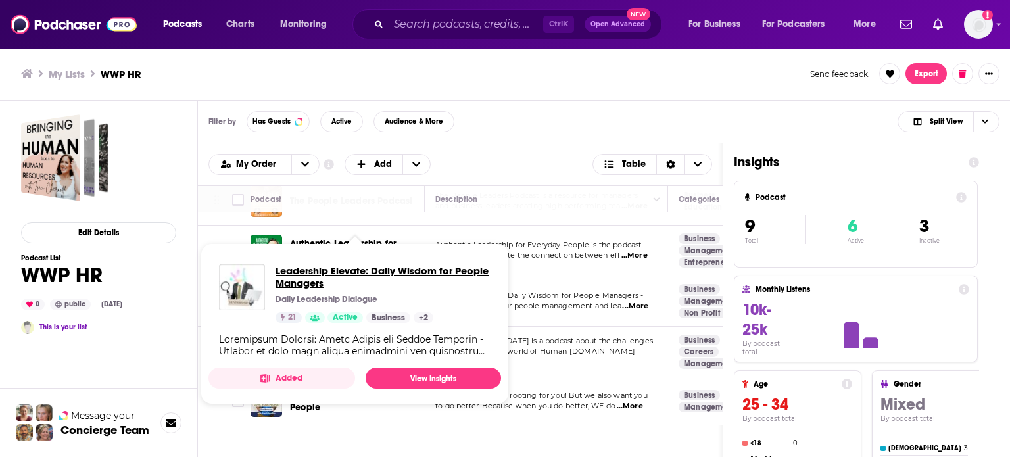
click at [399, 266] on span "Leadership Elevate: Daily Wisdom for People Managers" at bounding box center [383, 276] width 215 height 25
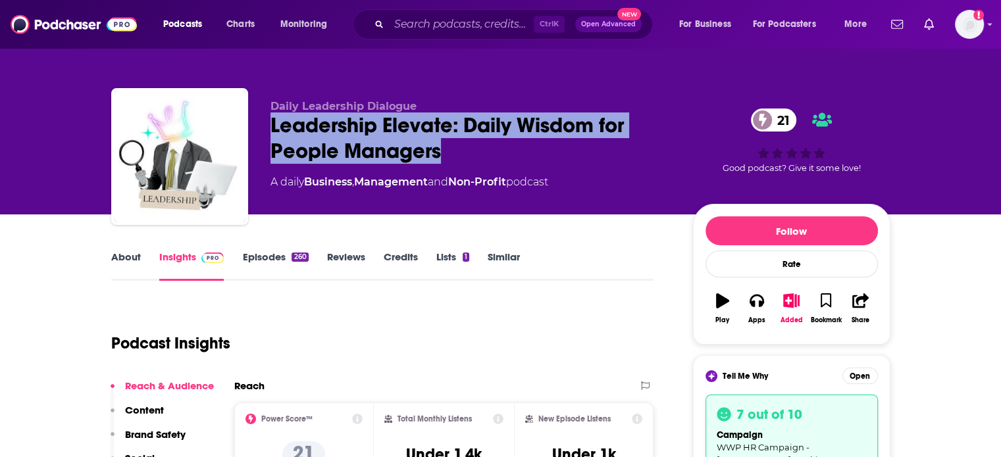
drag, startPoint x: 459, startPoint y: 151, endPoint x: 266, endPoint y: 124, distance: 195.4
click at [266, 124] on div "Daily Leadership Dialogue Leadership Elevate: Daily Wisdom for People Managers …" at bounding box center [500, 159] width 779 height 142
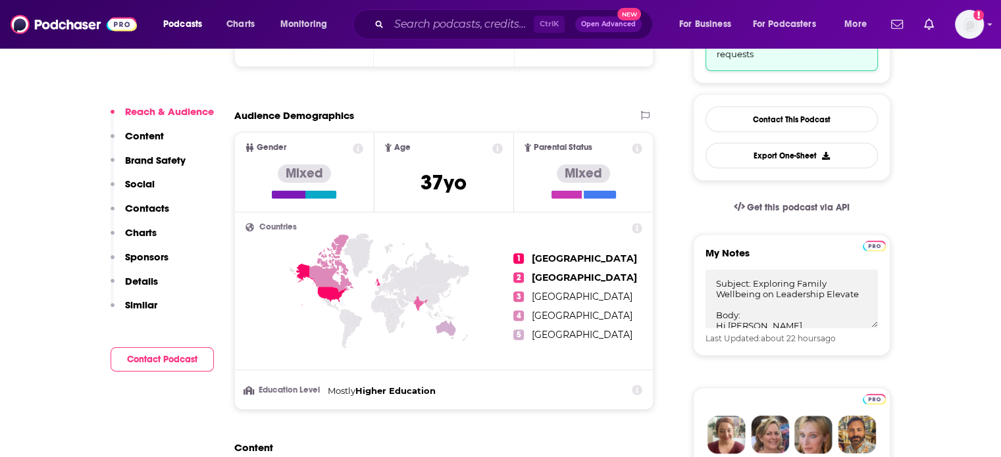
scroll to position [460, 0]
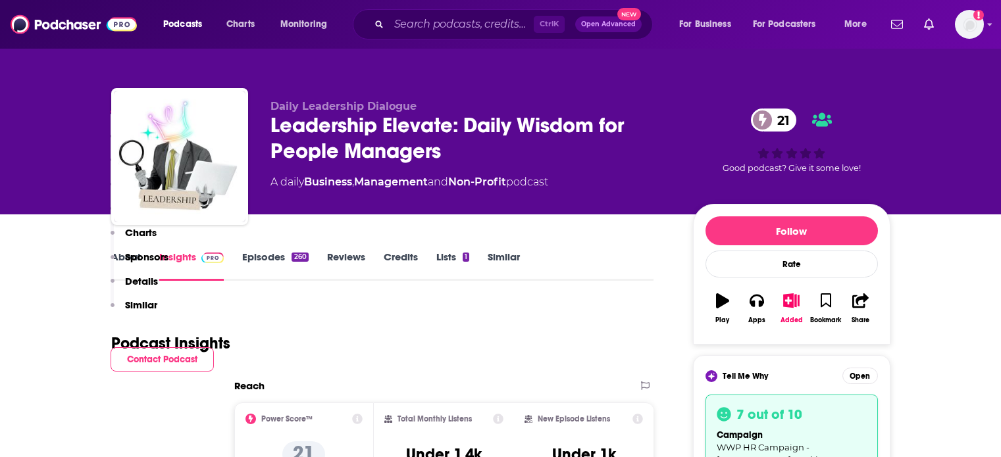
scroll to position [460, 0]
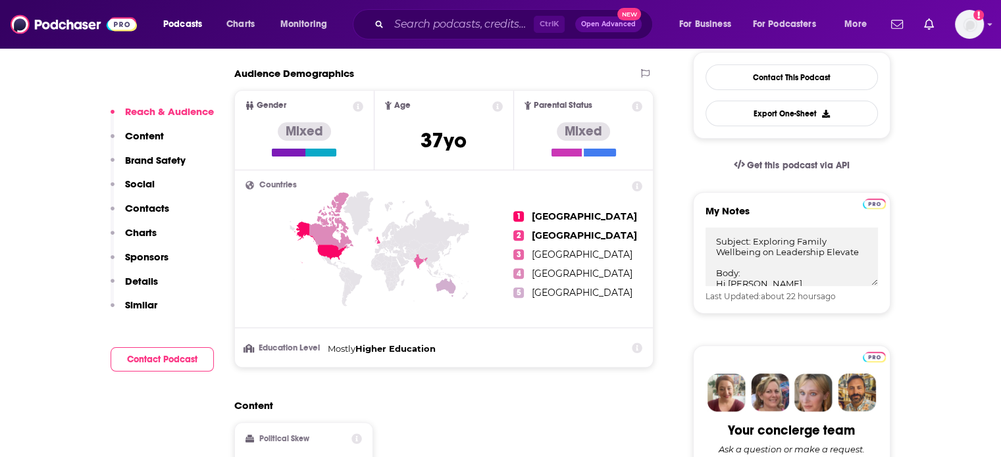
click at [159, 209] on p "Contacts" at bounding box center [147, 208] width 44 height 12
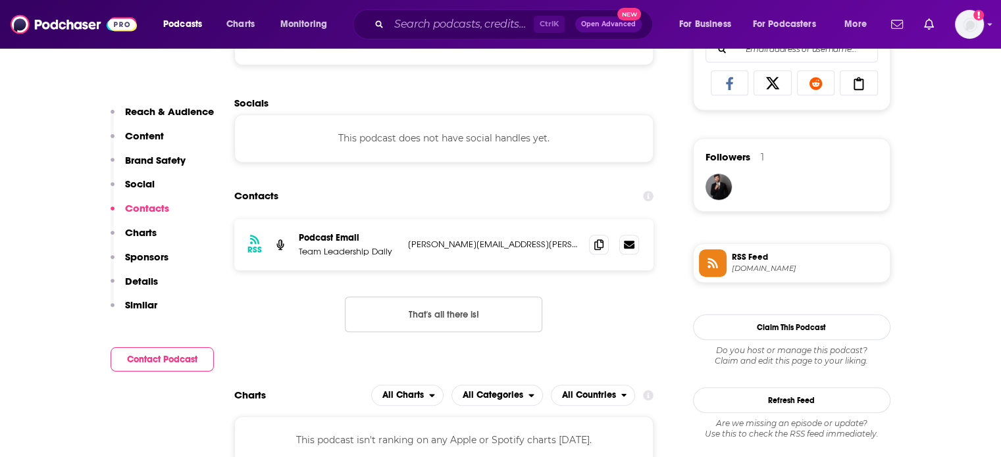
scroll to position [1003, 0]
drag, startPoint x: 522, startPoint y: 243, endPoint x: 285, endPoint y: 244, distance: 236.8
click at [285, 244] on div "RSS Podcast Email Team Leadership Daily [PERSON_NAME][EMAIL_ADDRESS][PERSON_NAM…" at bounding box center [444, 243] width 420 height 51
copy div "Podcast Email Team Leadership Daily [PERSON_NAME][EMAIL_ADDRESS][PERSON_NAME][D…"
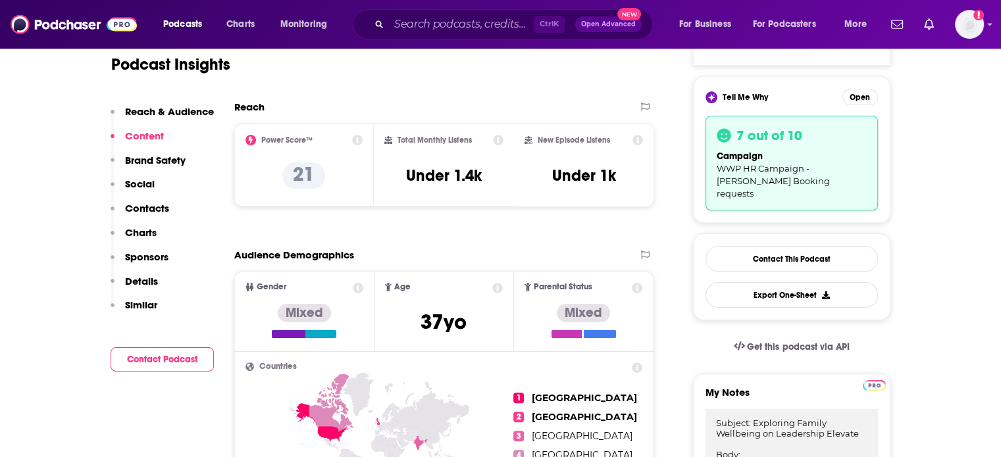
scroll to position [16, 0]
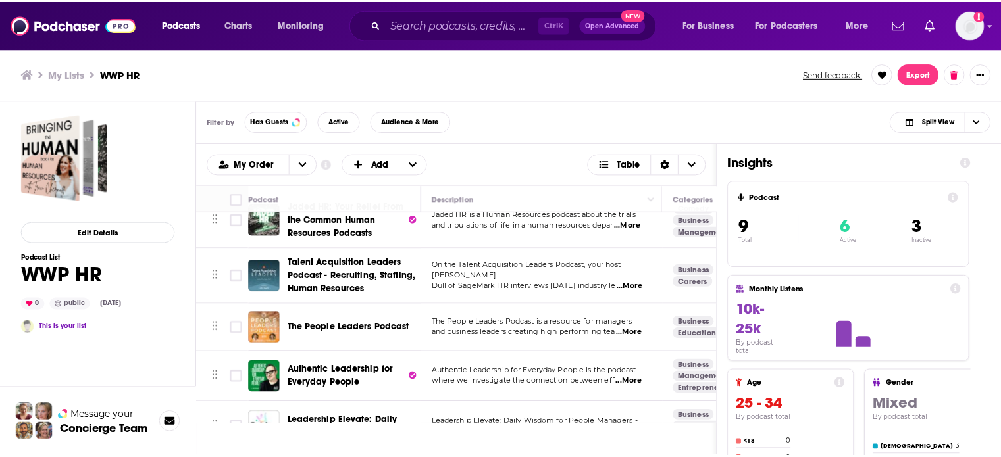
scroll to position [251, 0]
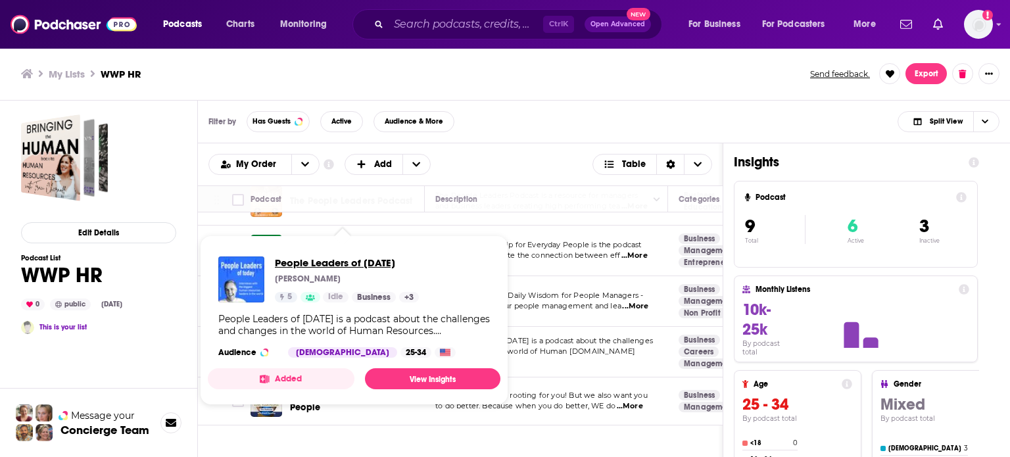
click at [356, 259] on span "People Leaders of [DATE]" at bounding box center [347, 263] width 144 height 12
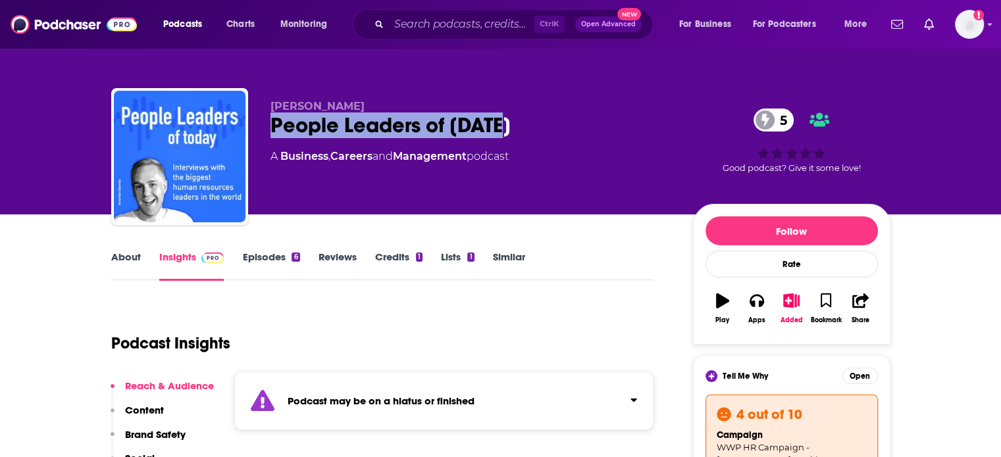
drag, startPoint x: 537, startPoint y: 128, endPoint x: 263, endPoint y: 128, distance: 273.7
click at [263, 128] on div "Arne Van Damme People Leaders of Today 5 A Business , Careers and Management po…" at bounding box center [500, 159] width 779 height 142
copy h2 "People Leaders of [DATE]"
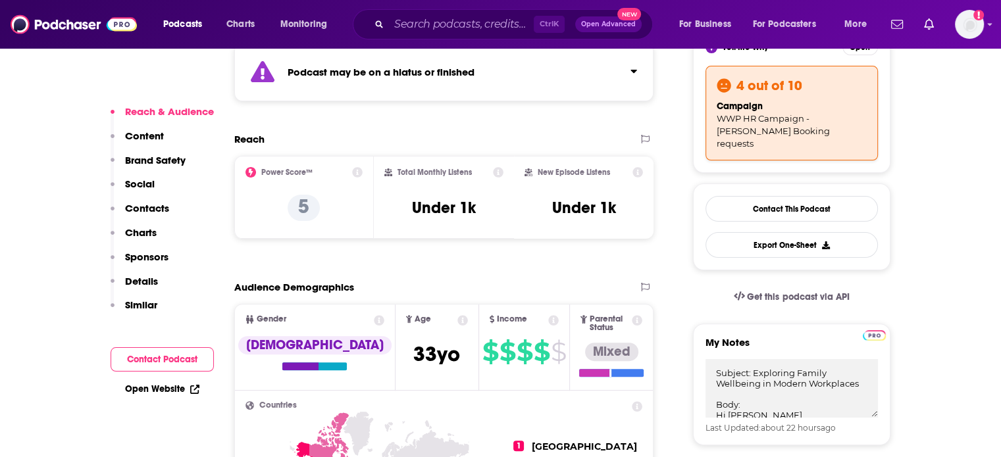
scroll to position [460, 0]
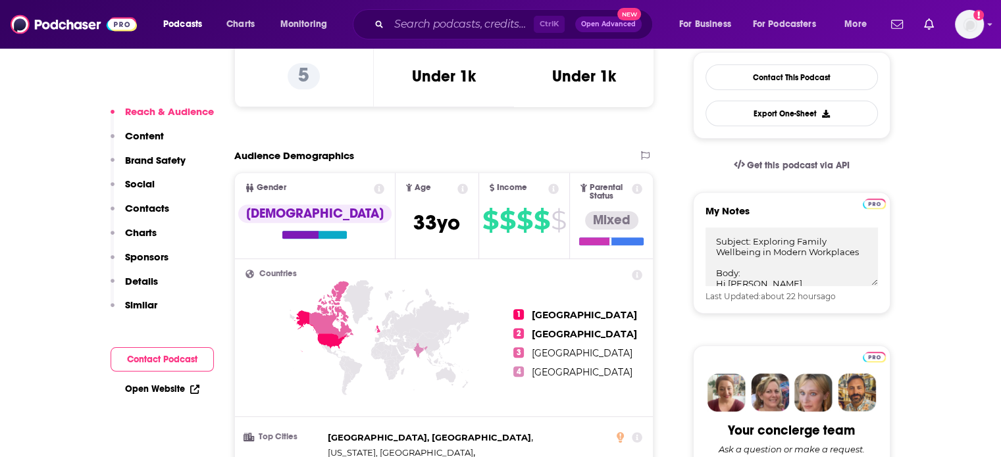
click at [147, 206] on p "Contacts" at bounding box center [147, 208] width 44 height 12
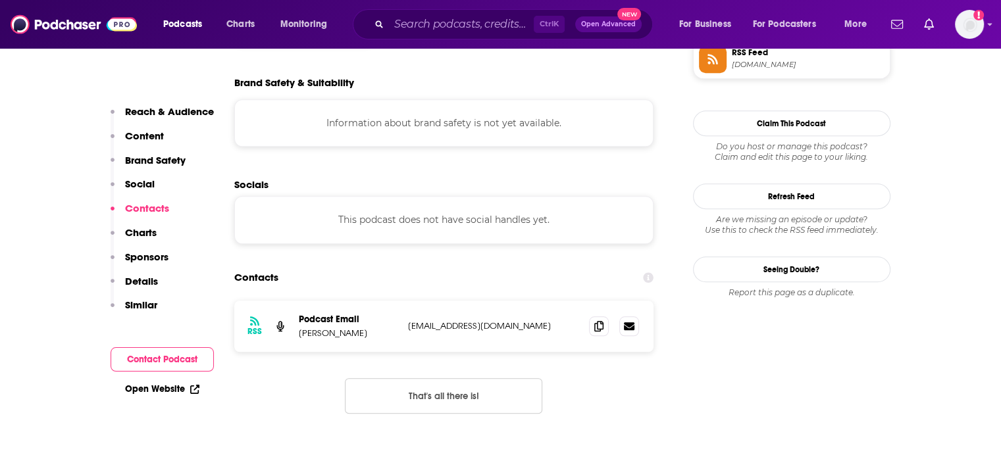
scroll to position [1260, 0]
drag, startPoint x: 485, startPoint y: 253, endPoint x: 378, endPoint y: 305, distance: 118.9
click at [290, 300] on div "RSS Podcast Email Arne Van Damme emiel@intuo.io emiel@intuo.io" at bounding box center [444, 325] width 420 height 51
copy div "Podcast Email Arne Van Damme emiel@intuo.io"
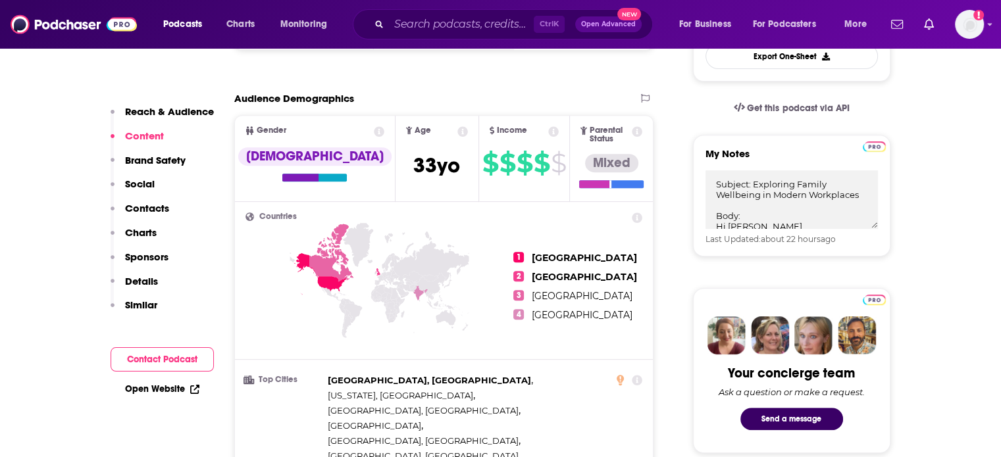
scroll to position [471, 0]
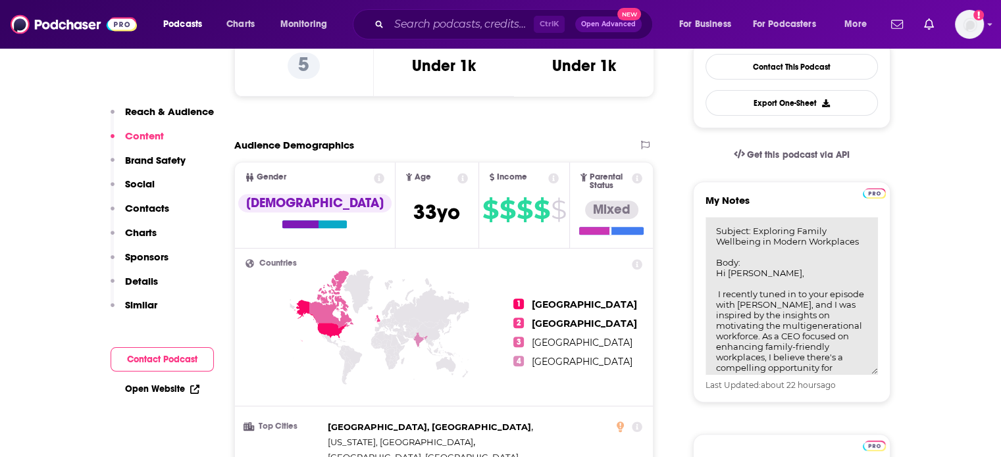
click at [770, 226] on textarea "Subject: Exploring Family Wellbeing in Modern Workplaces Body: Hi Arne, I recen…" at bounding box center [791, 296] width 172 height 158
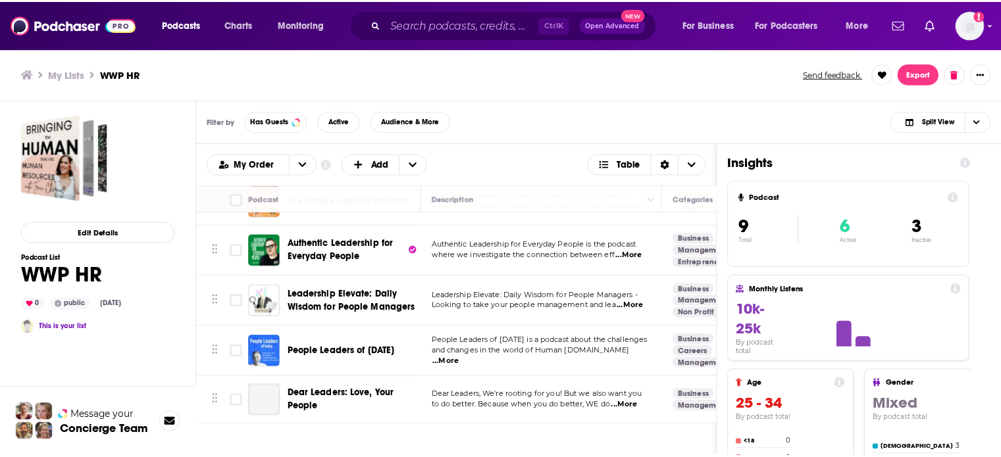
scroll to position [251, 0]
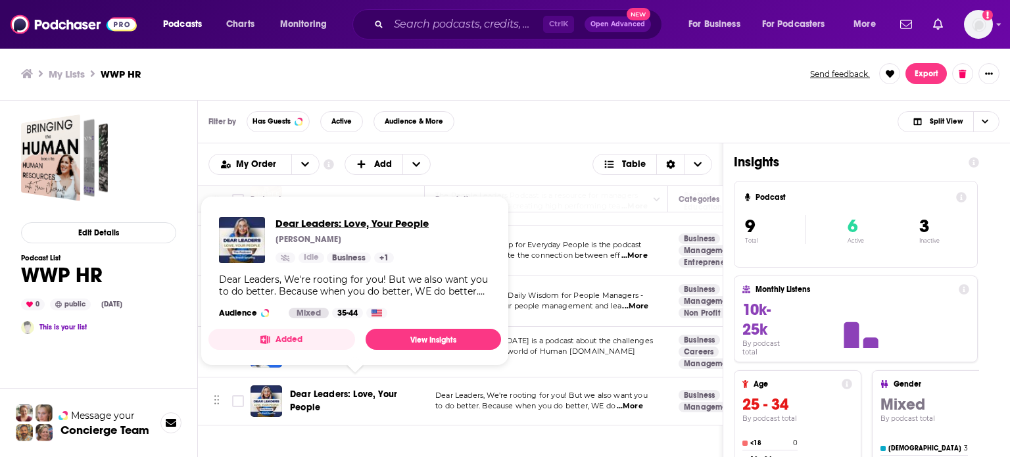
click at [357, 223] on span "Dear Leaders: Love, Your People" at bounding box center [352, 223] width 153 height 12
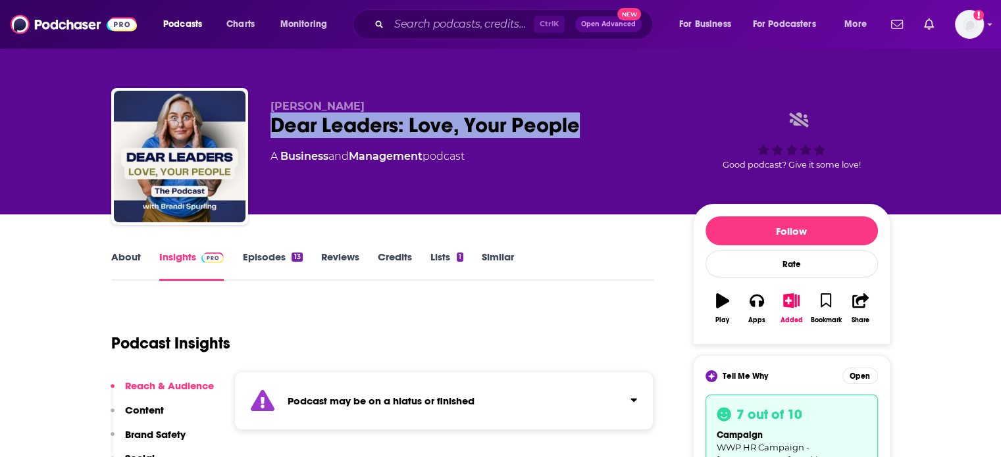
drag, startPoint x: 597, startPoint y: 127, endPoint x: 271, endPoint y: 128, distance: 326.3
click at [271, 128] on div "Dear Leaders: Love, Your People" at bounding box center [470, 125] width 401 height 26
copy h2 "Dear Leaders: Love, Your People"
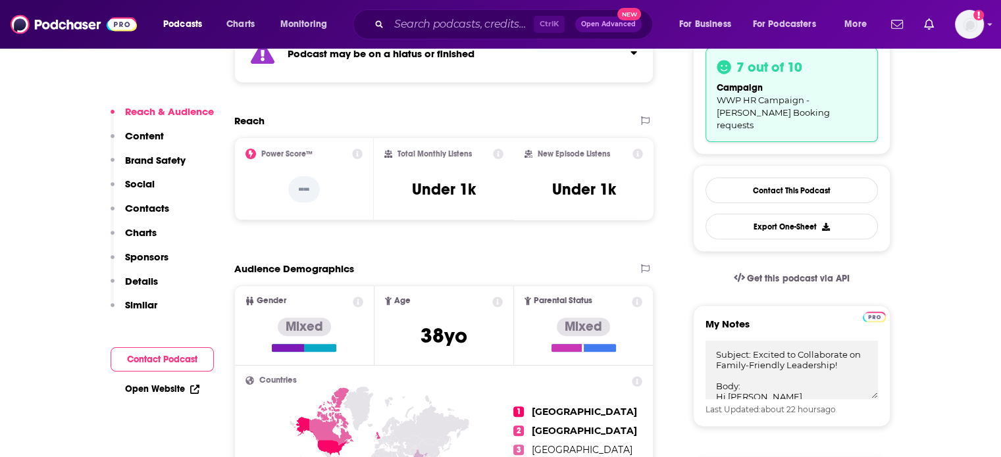
scroll to position [395, 0]
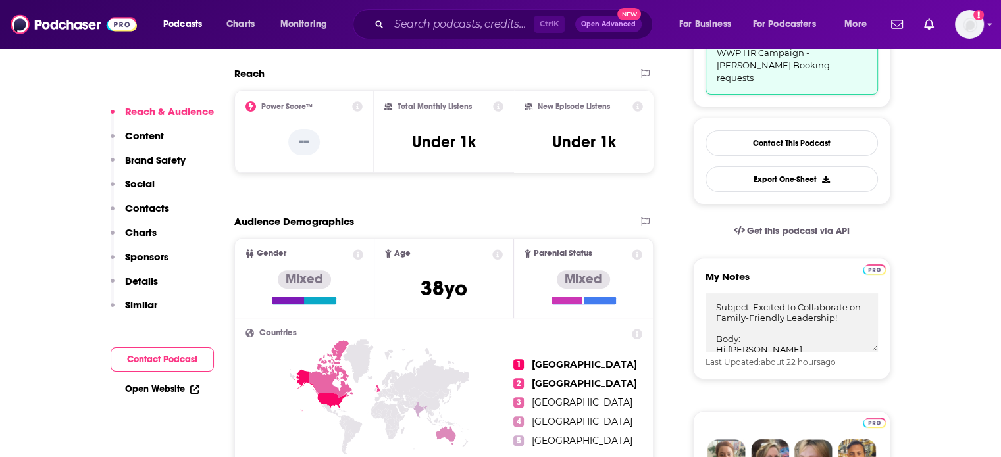
click at [149, 207] on p "Contacts" at bounding box center [147, 208] width 44 height 12
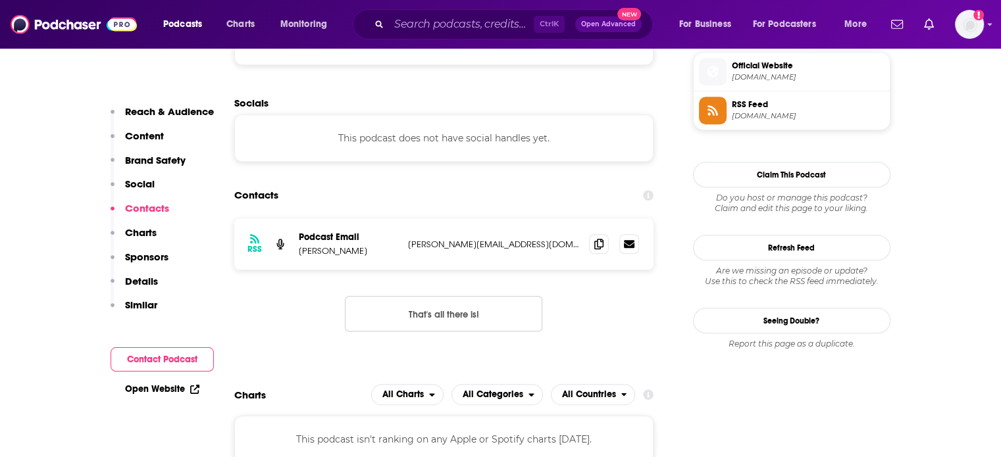
scroll to position [1089, 0]
drag, startPoint x: 533, startPoint y: 245, endPoint x: 298, endPoint y: 237, distance: 235.0
click at [0, 0] on div "Podcast Email Brandi Spurling brandi@sagecultureco.com brandi@sagecultureco.com" at bounding box center [0, 0] width 0 height 0
copy div "Podcast Email Brandi Spurling brandi@sagecultureco.com"
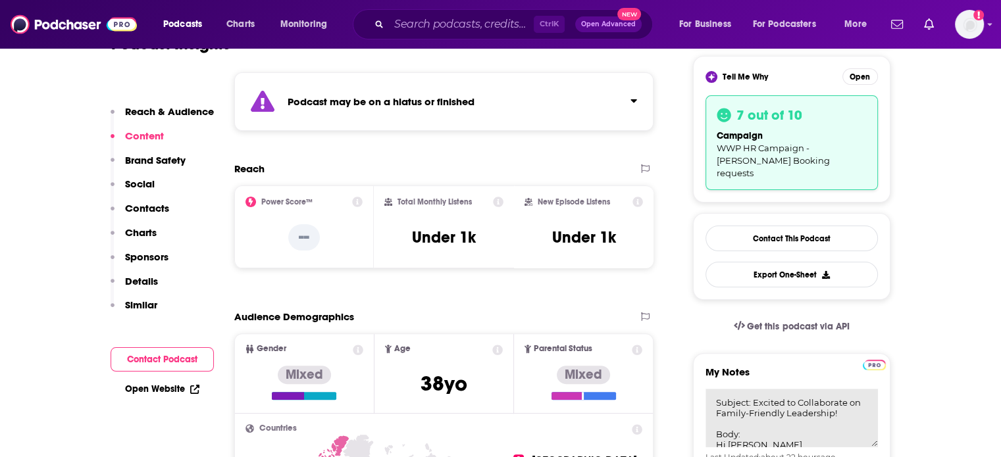
scroll to position [132, 0]
